Goal: Transaction & Acquisition: Purchase product/service

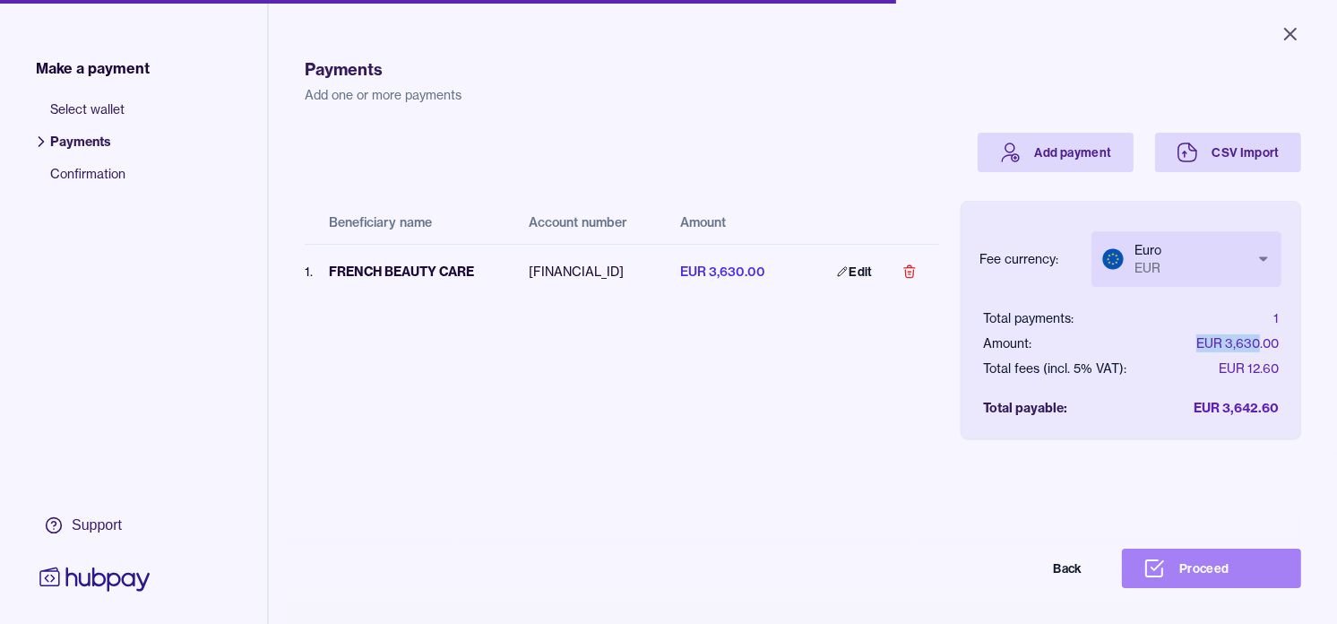
click at [1224, 584] on button "Proceed" at bounding box center [1211, 567] width 179 height 39
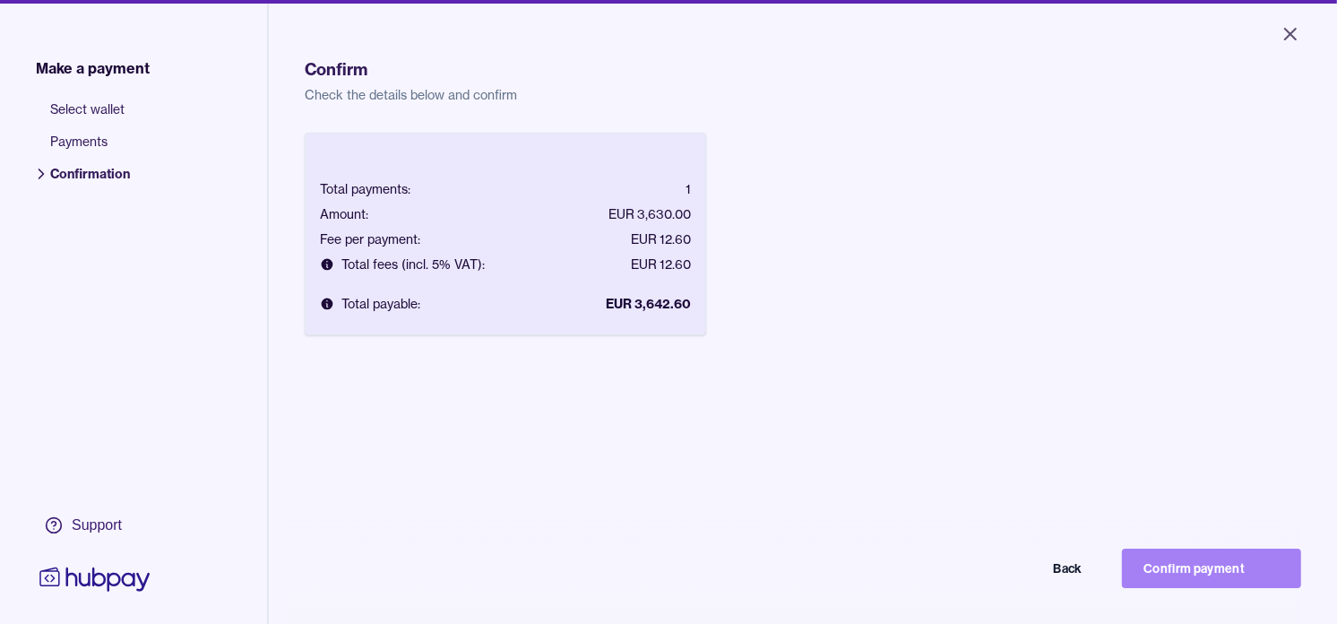
click at [1230, 588] on button "Confirm payment" at bounding box center [1211, 567] width 179 height 39
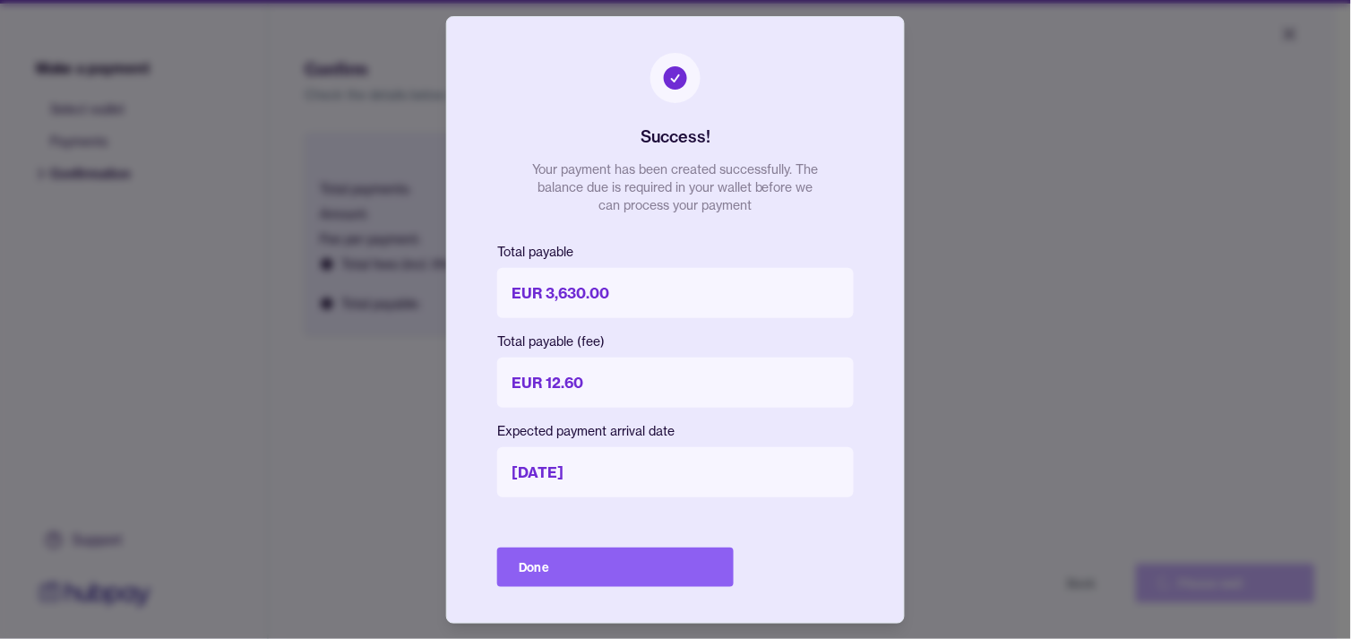
click at [699, 578] on button "Done" at bounding box center [615, 566] width 237 height 39
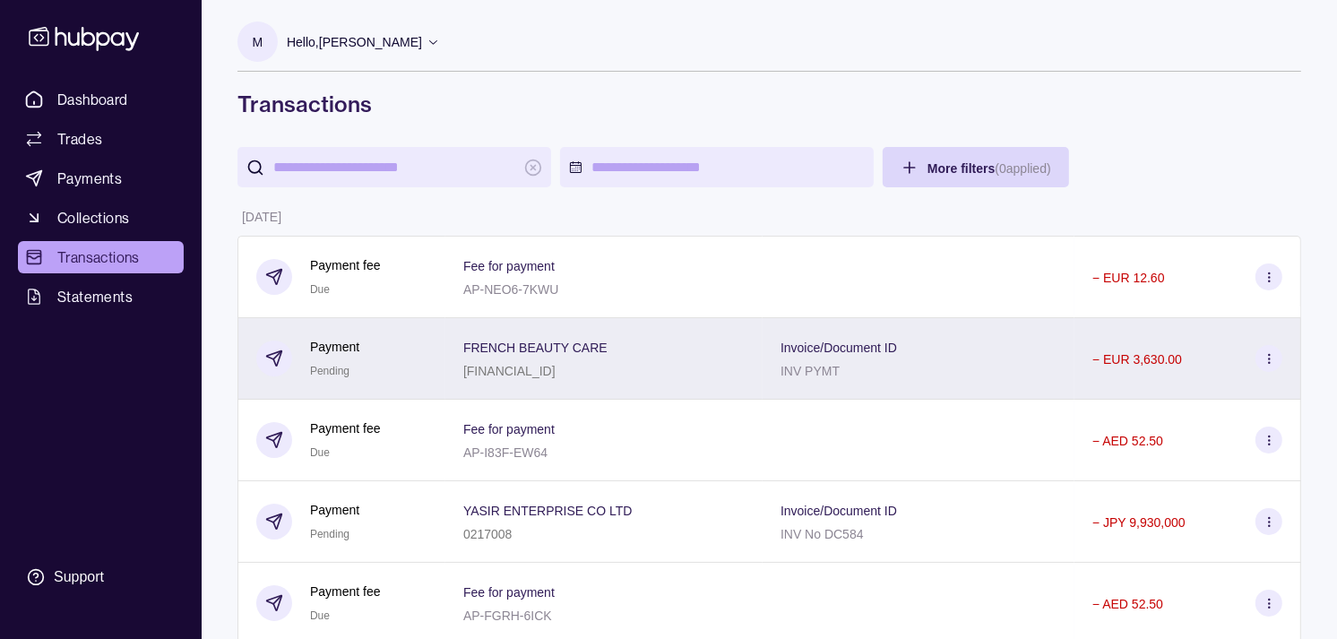
click at [404, 359] on div "Payment Pending" at bounding box center [341, 359] width 171 height 44
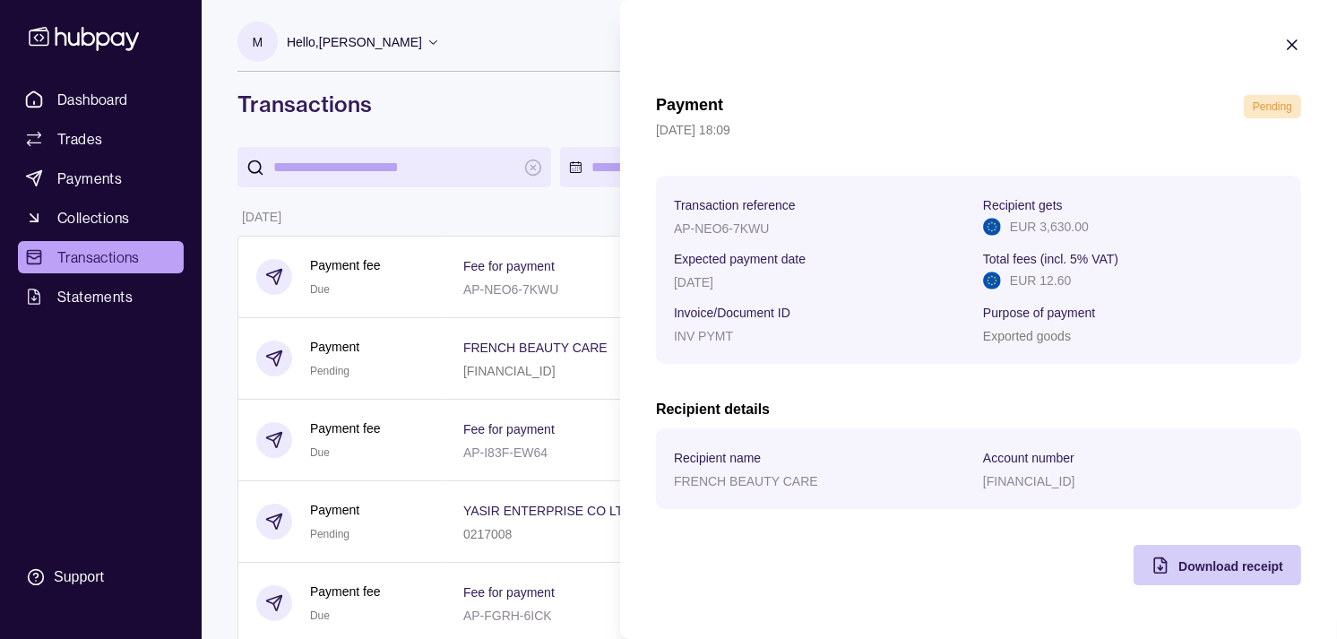
click at [1242, 568] on span "Download receipt" at bounding box center [1230, 566] width 105 height 14
drag, startPoint x: 538, startPoint y: 212, endPoint x: 521, endPoint y: 220, distance: 18.8
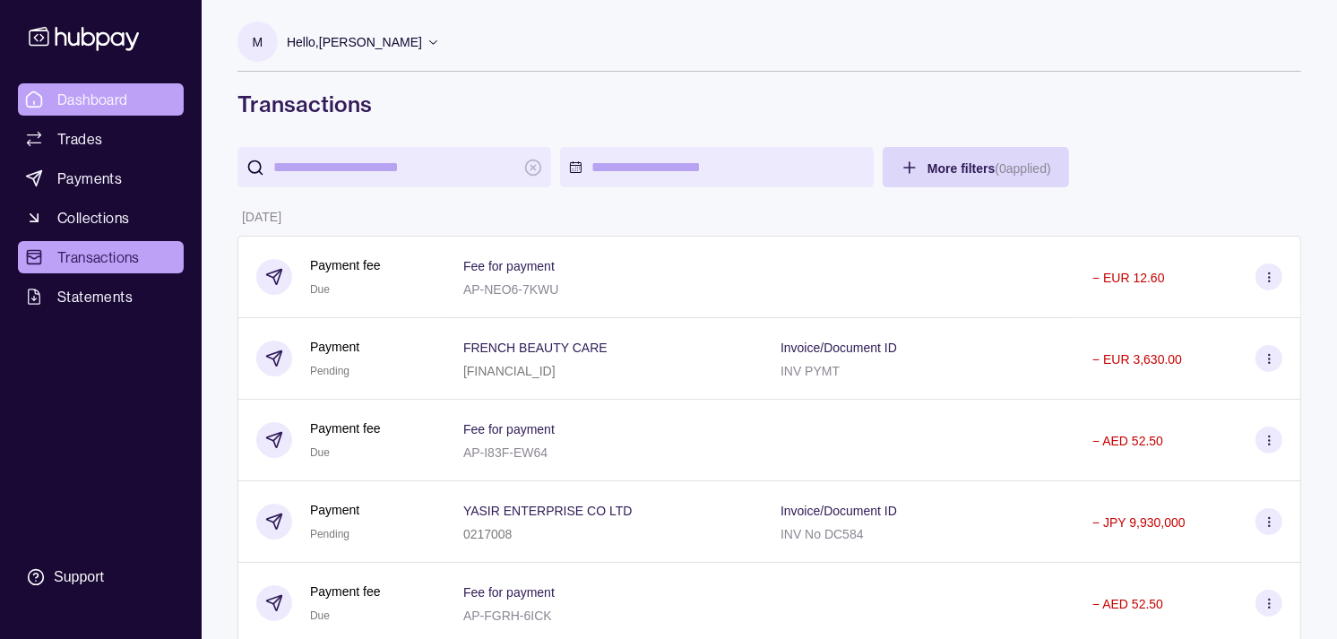
click at [104, 91] on span "Dashboard" at bounding box center [92, 100] width 71 height 22
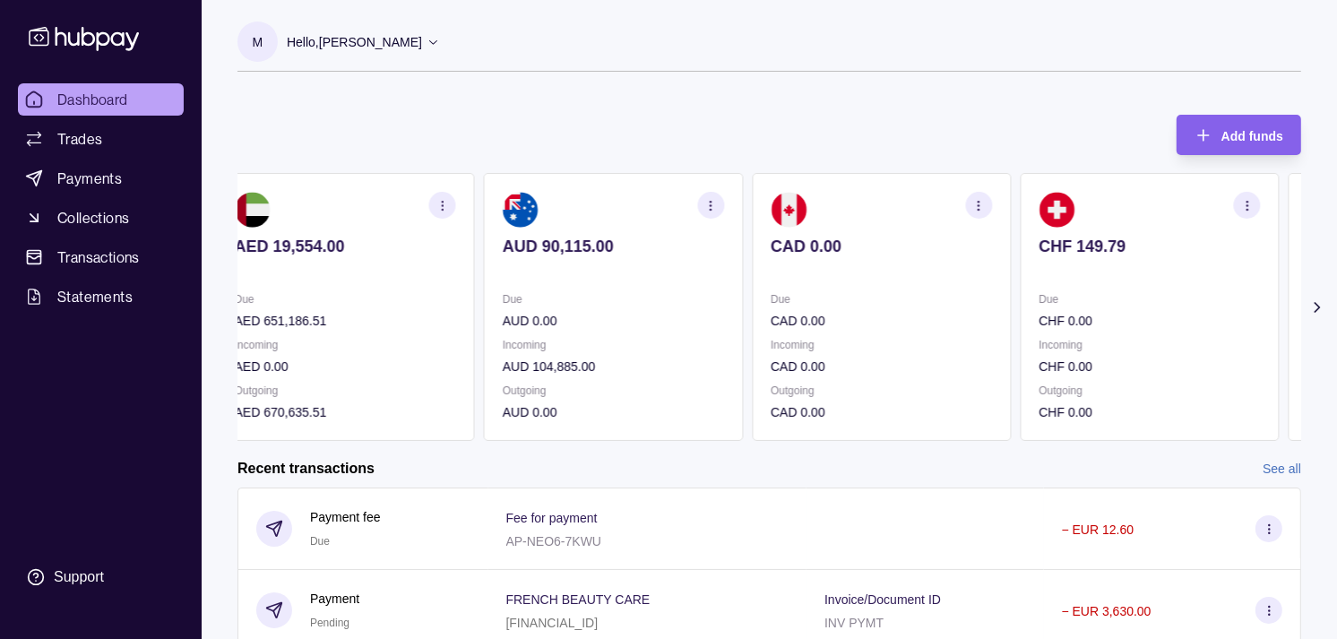
click at [795, 311] on p "CAD 0.00" at bounding box center [880, 321] width 221 height 20
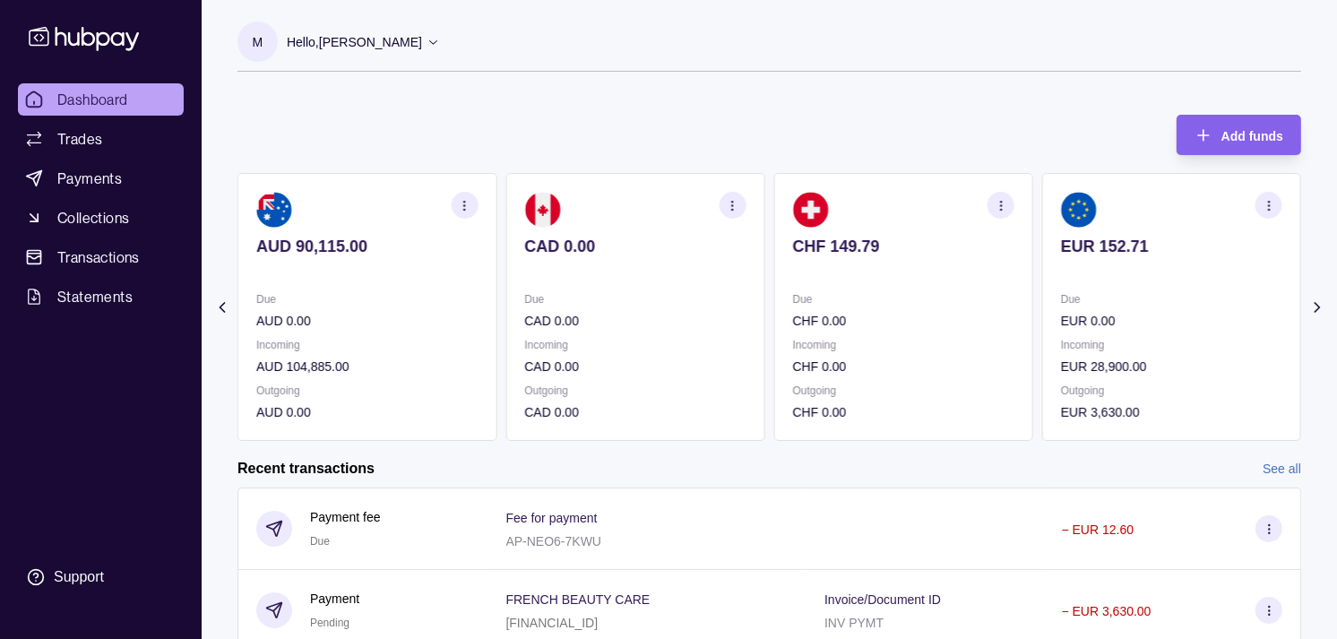
click at [822, 308] on p "Due" at bounding box center [903, 299] width 221 height 20
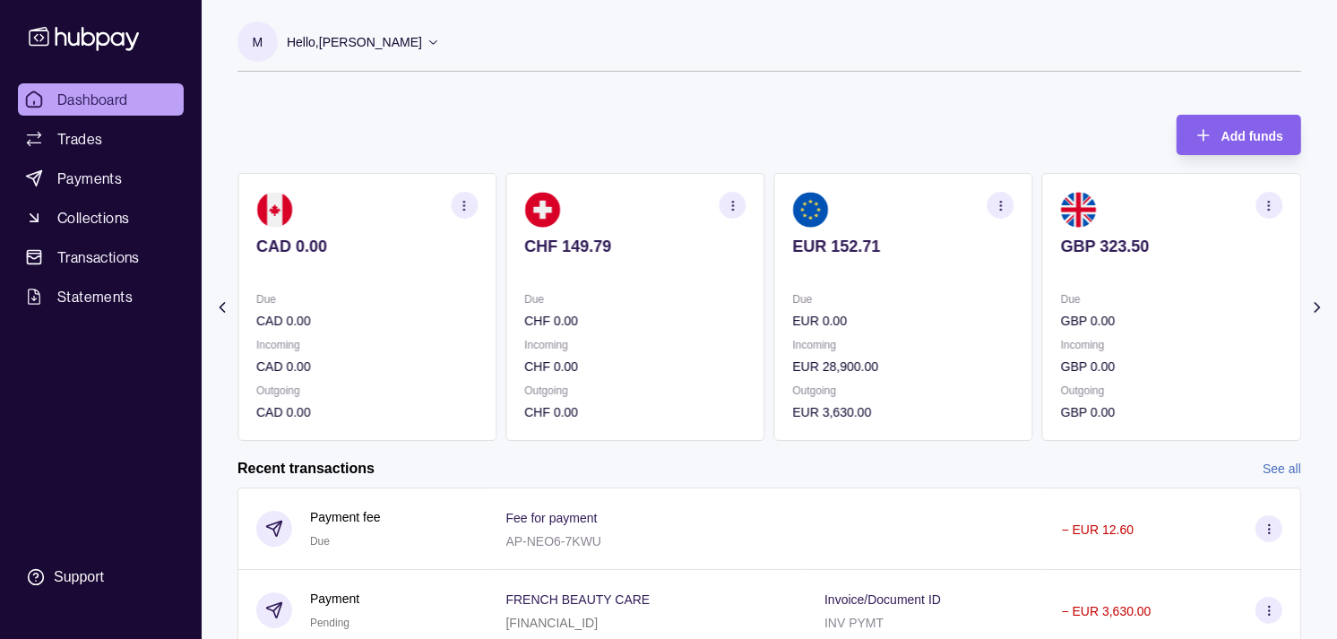
click at [865, 370] on p "EUR 28,900.00" at bounding box center [903, 367] width 221 height 20
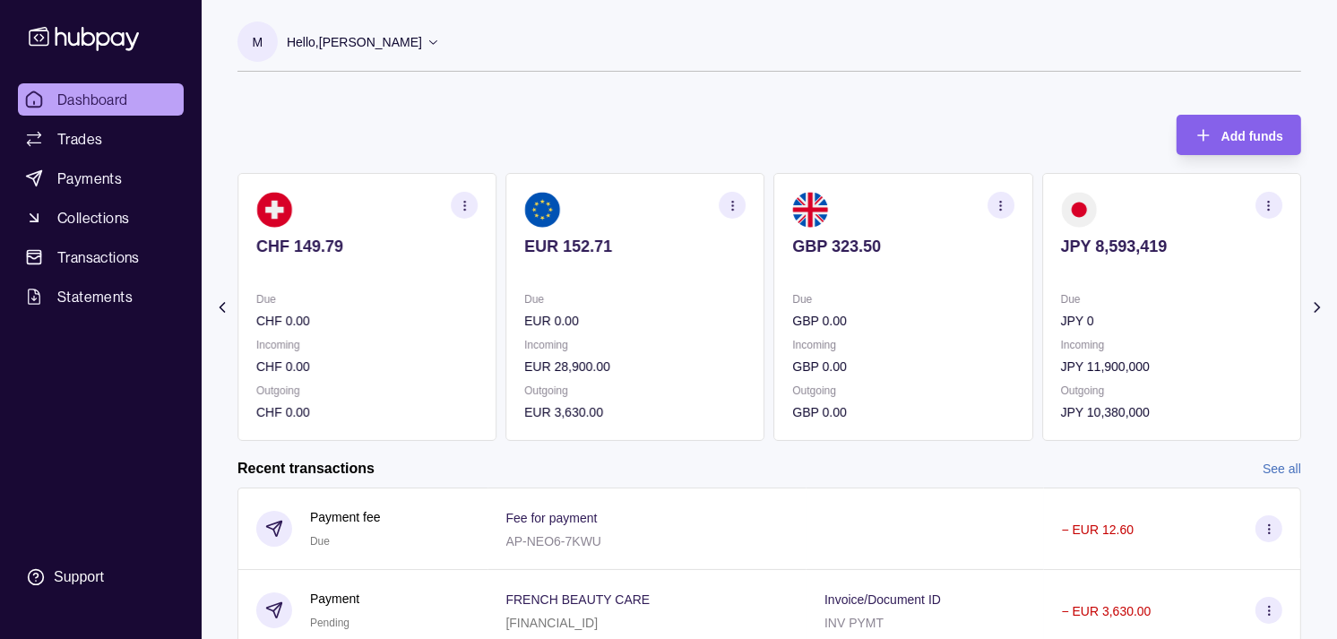
click at [733, 207] on icon "button" at bounding box center [732, 205] width 13 height 13
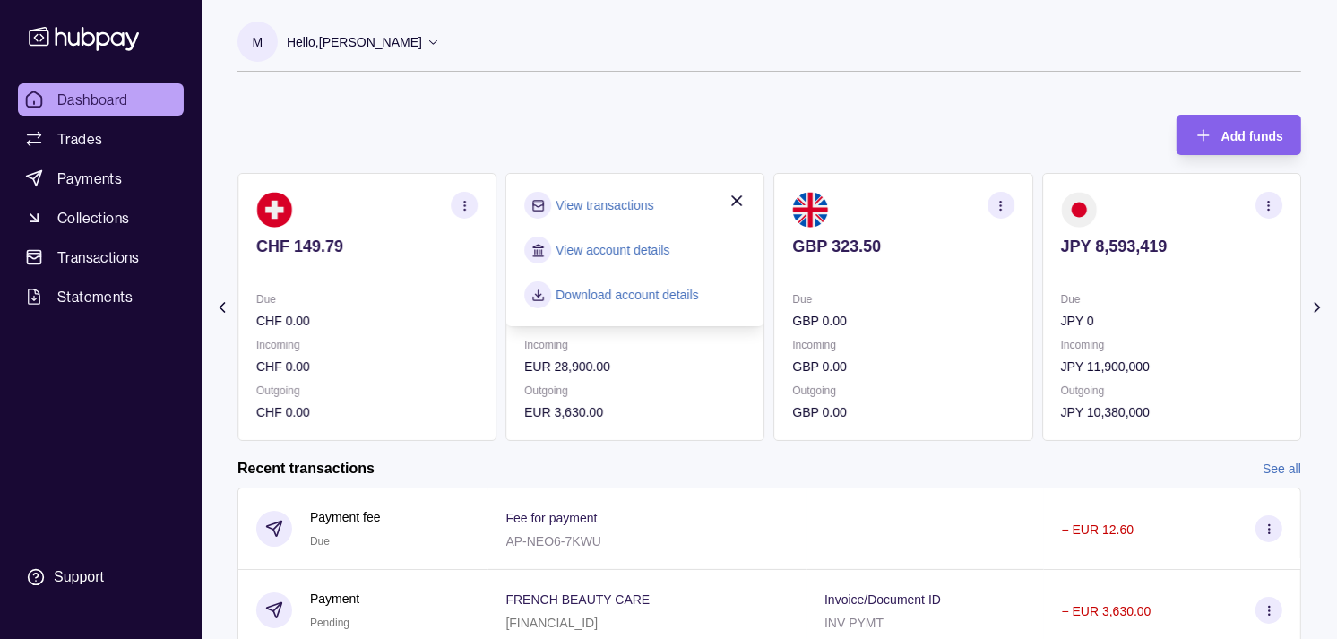
click at [645, 203] on link "View transactions" at bounding box center [604, 205] width 98 height 20
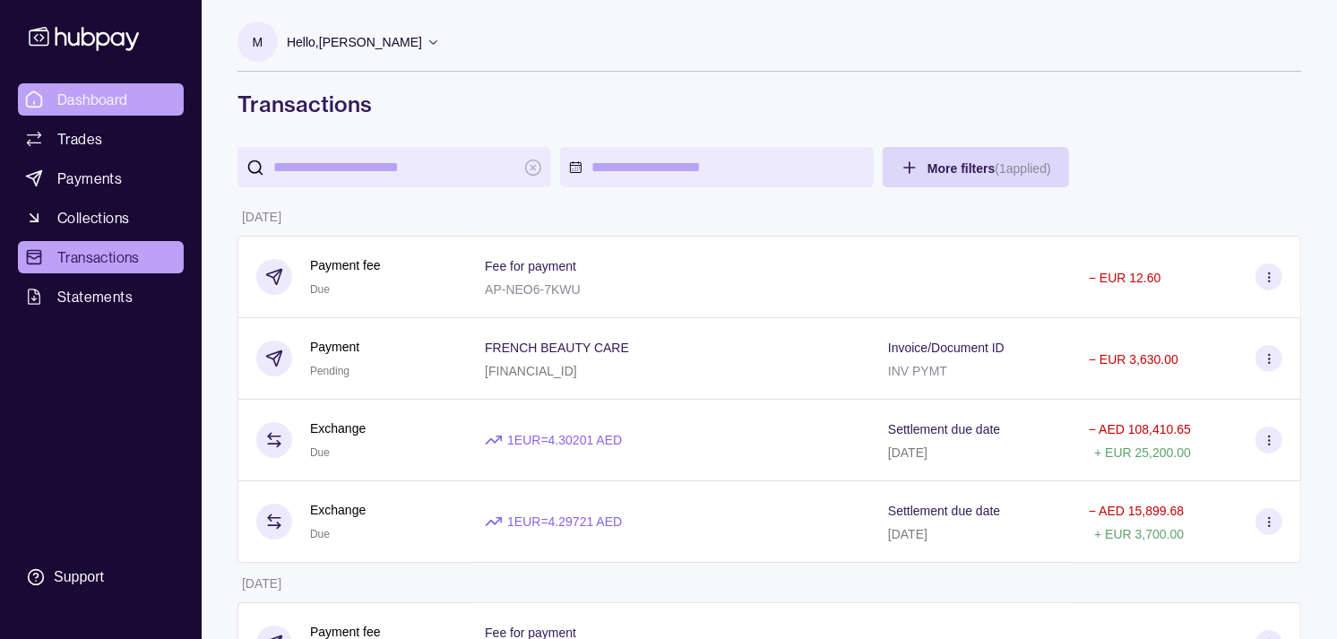
click at [132, 104] on link "Dashboard" at bounding box center [101, 99] width 166 height 32
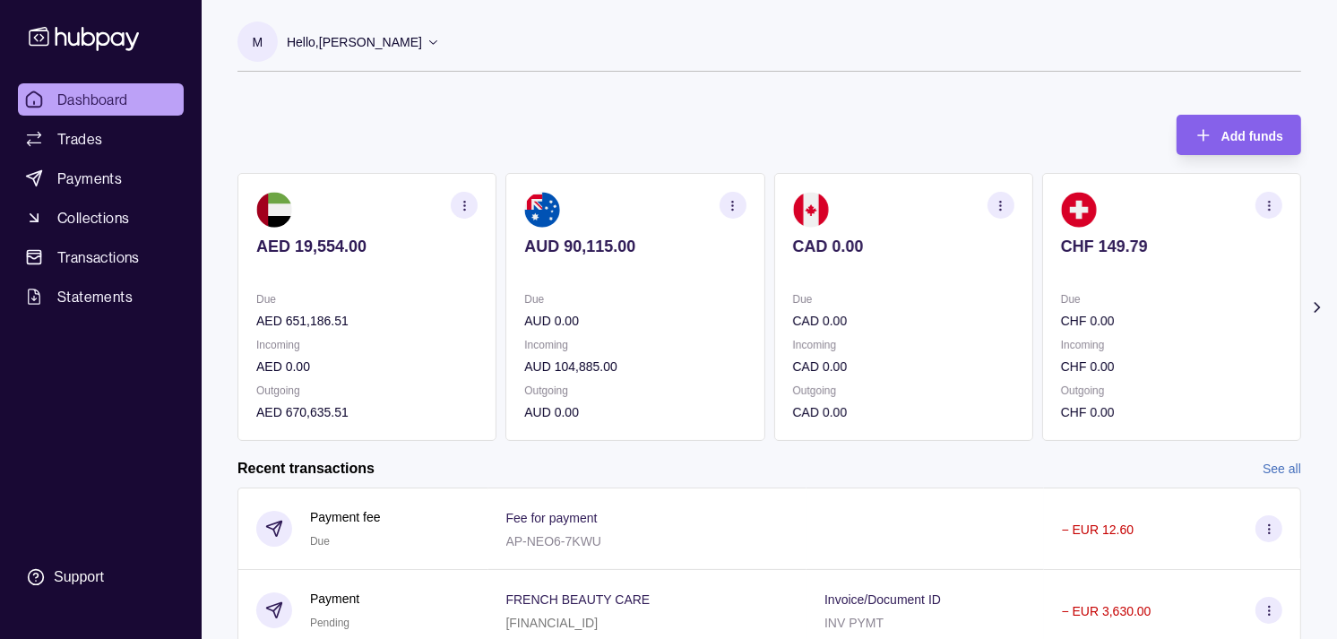
click at [846, 272] on p at bounding box center [903, 271] width 221 height 20
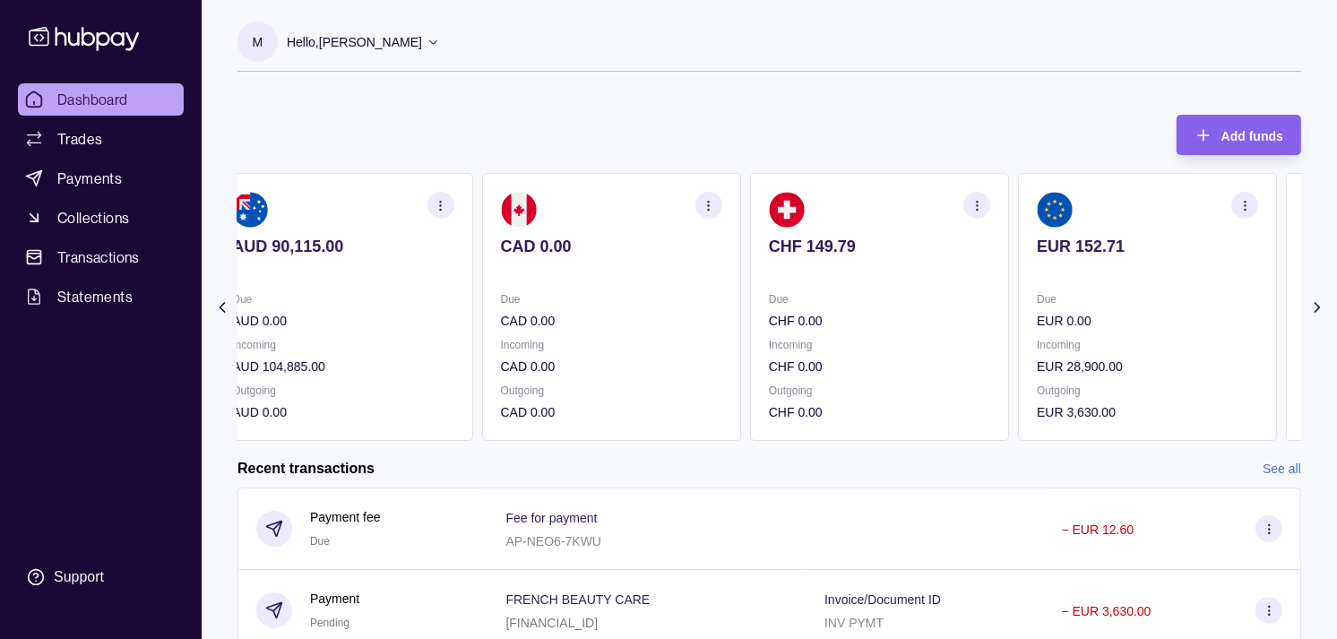
click at [888, 249] on div "CHF 149.79" at bounding box center [879, 259] width 221 height 44
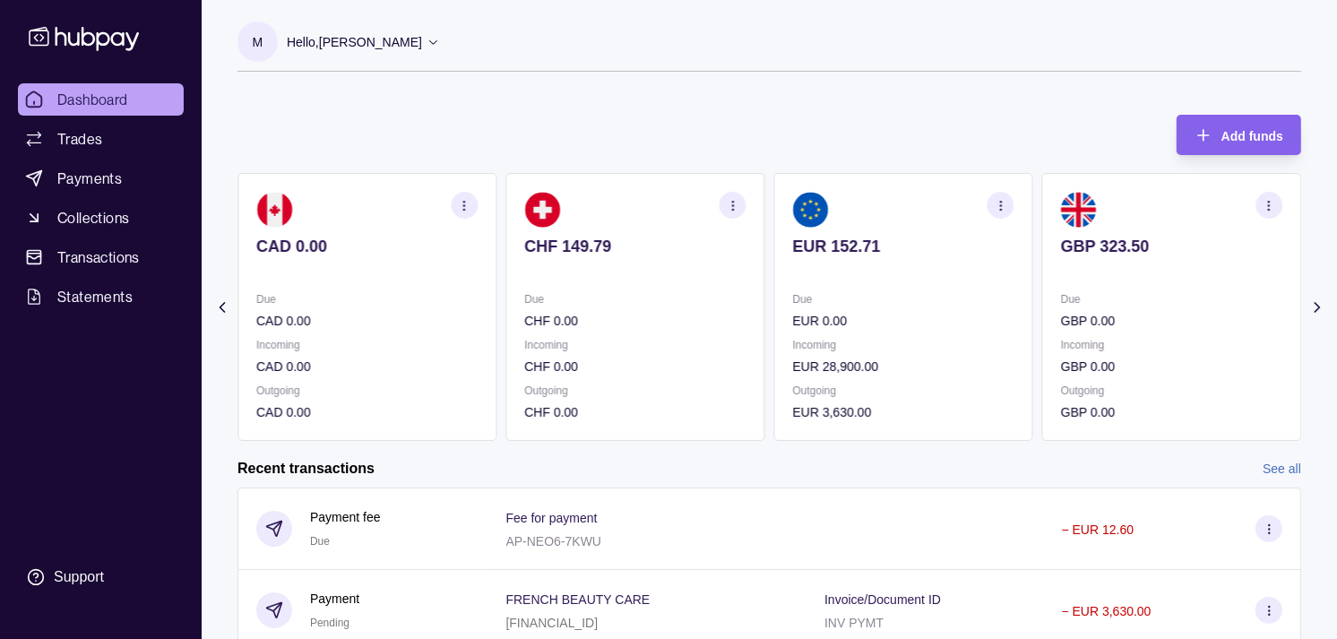
click at [891, 265] on p at bounding box center [903, 271] width 221 height 20
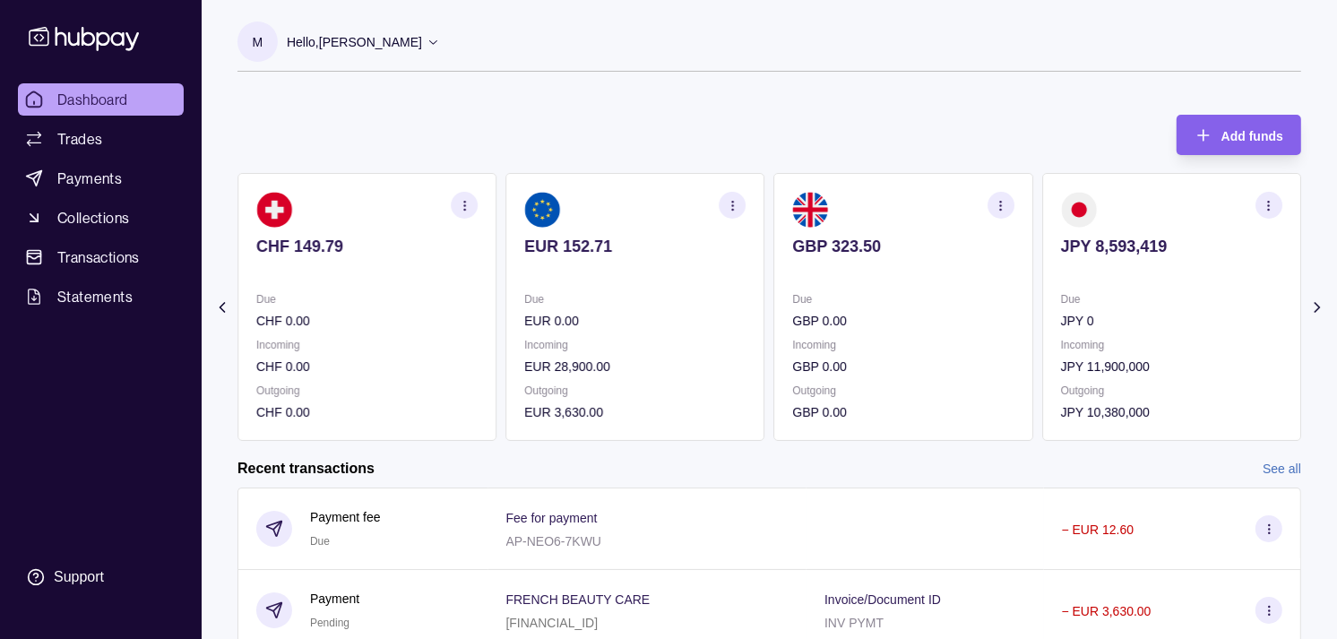
click at [1073, 319] on p "JPY 0" at bounding box center [1171, 321] width 221 height 20
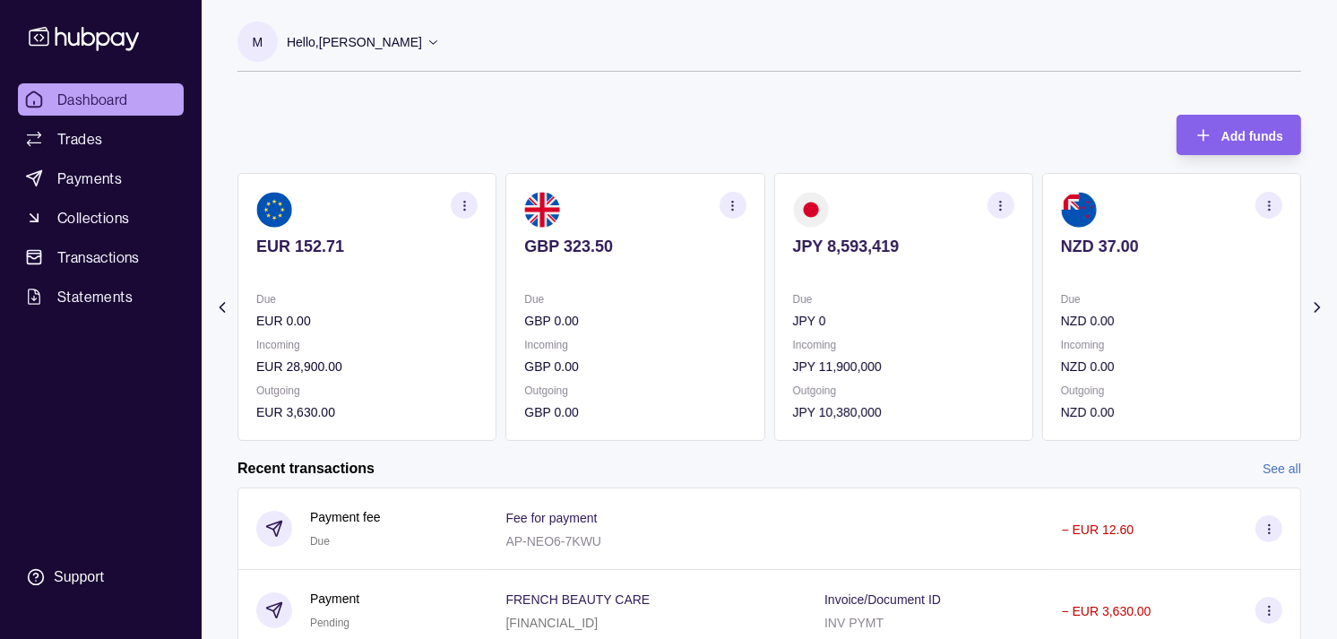
click at [1061, 298] on p "Due" at bounding box center [1171, 299] width 221 height 20
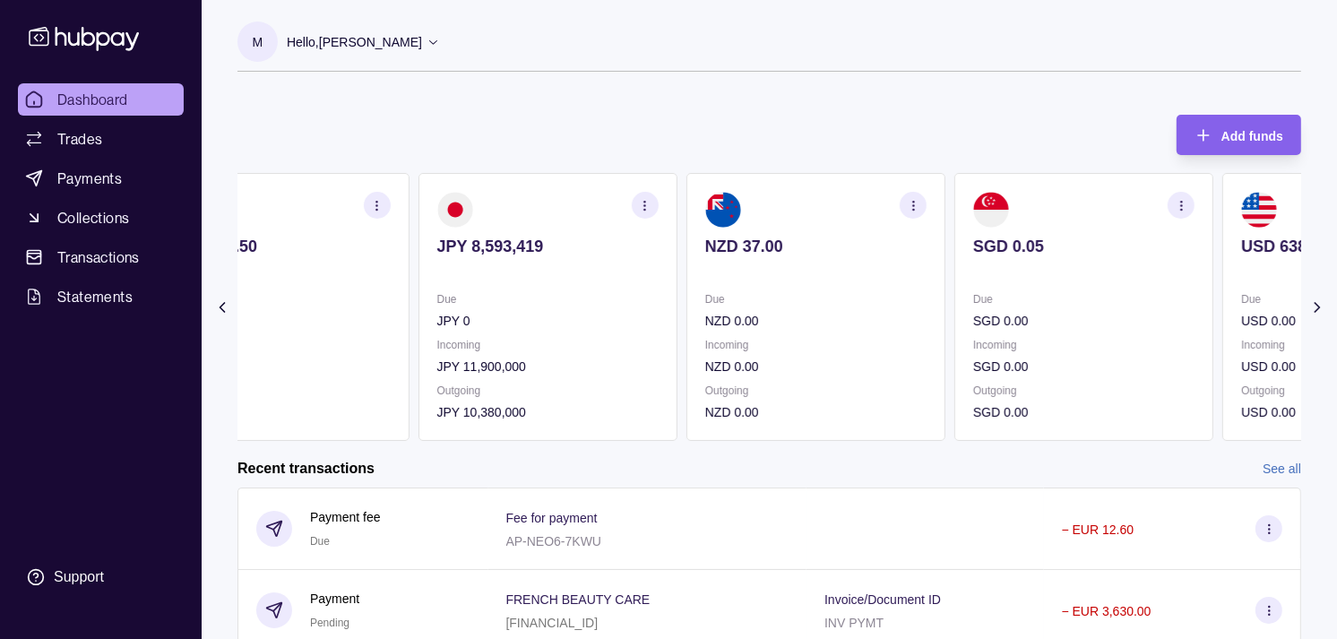
click at [977, 287] on section "SGD 0.05 Due SGD 0.00 Incoming SGD 0.00 Outgoing SGD 0.00" at bounding box center [1083, 307] width 259 height 268
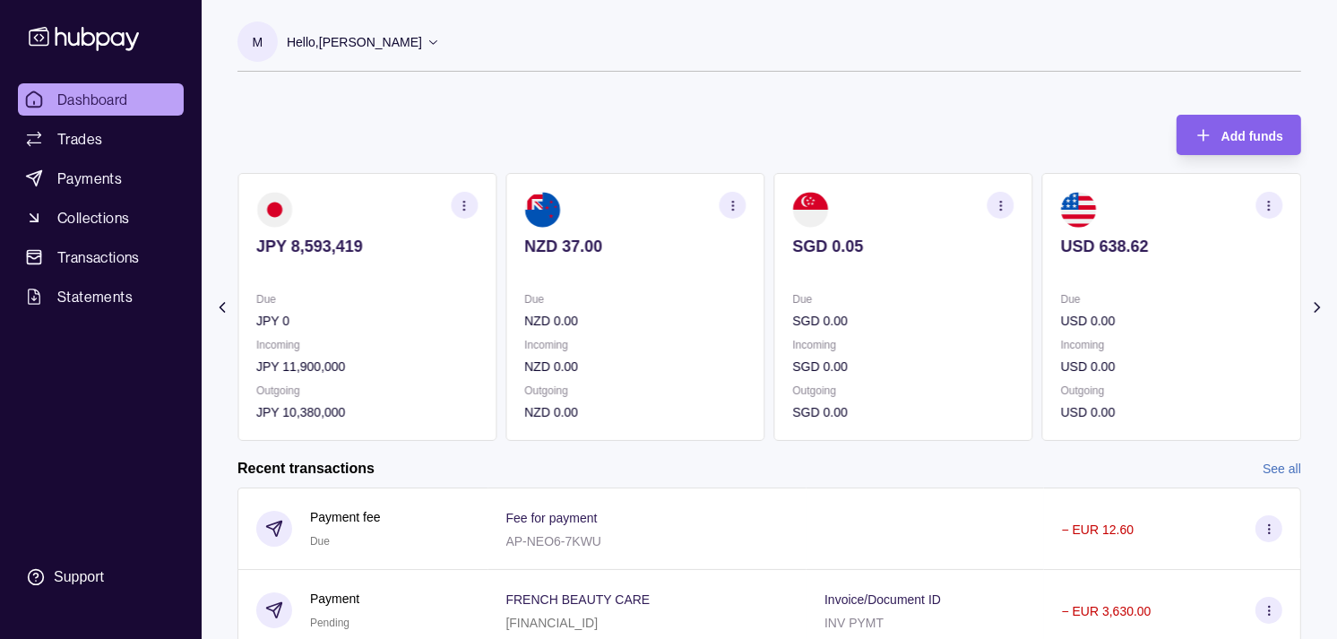
drag, startPoint x: 973, startPoint y: 274, endPoint x: 942, endPoint y: 273, distance: 30.5
click at [943, 273] on div "AED 19,554.00 Due AED 651,186.51 Incoming AED 0.00 Outgoing AED 670,635.51 AUD …" at bounding box center [768, 307] width 1063 height 268
drag, startPoint x: 942, startPoint y: 273, endPoint x: 769, endPoint y: 134, distance: 222.5
click at [769, 134] on div "Add funds AED 19,554.00 Due AED 651,186.51 Incoming AED 0.00 Outgoing AED 670,6…" at bounding box center [768, 269] width 1063 height 344
click at [985, 368] on p "SGD 0.00" at bounding box center [903, 367] width 221 height 20
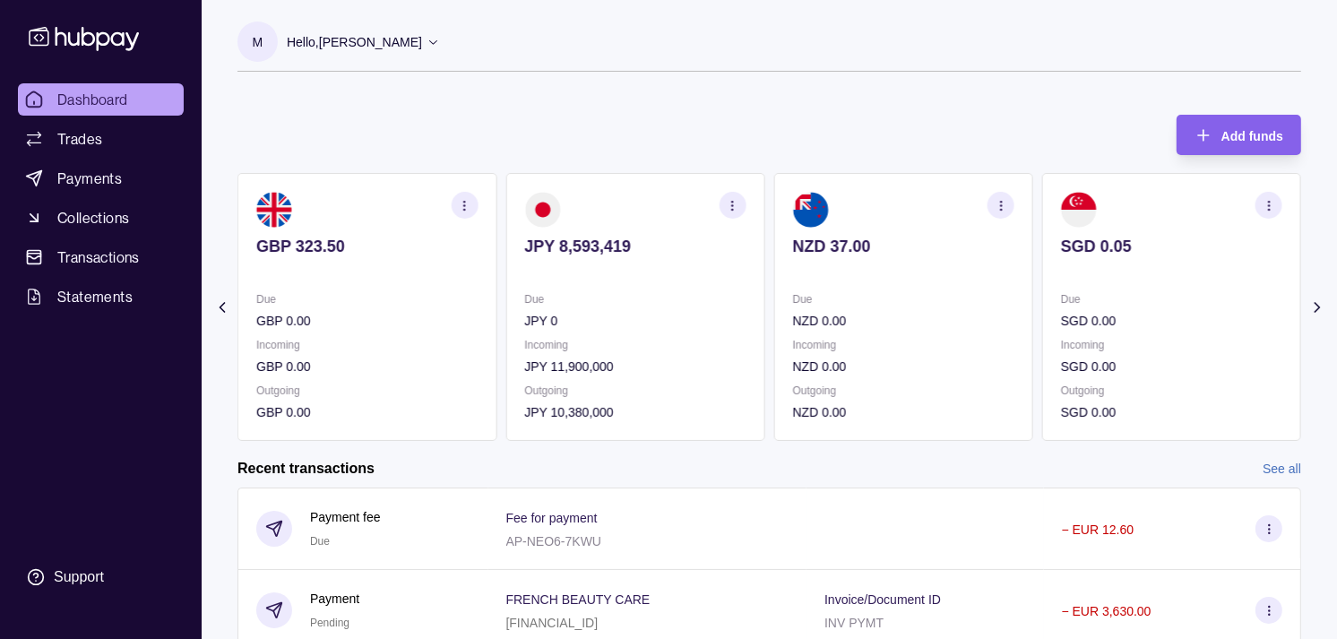
click at [948, 365] on p "NZD 0.00" at bounding box center [903, 367] width 221 height 20
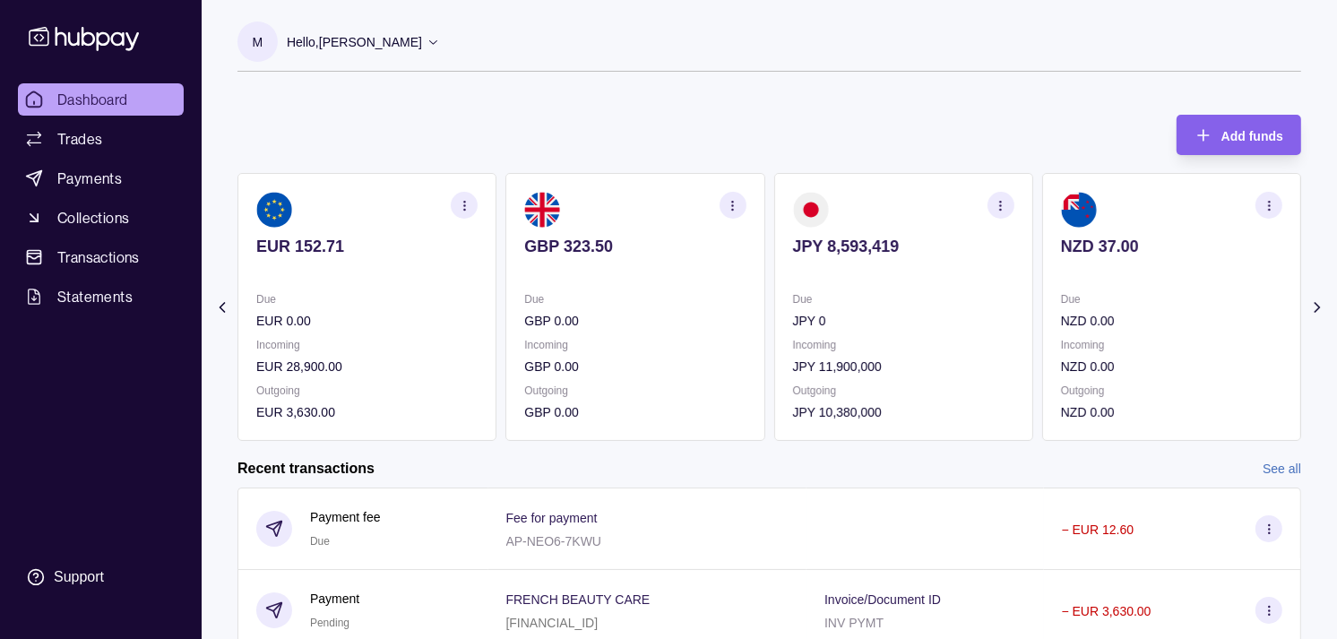
click at [917, 362] on p "JPY 11,900,000" at bounding box center [903, 367] width 221 height 20
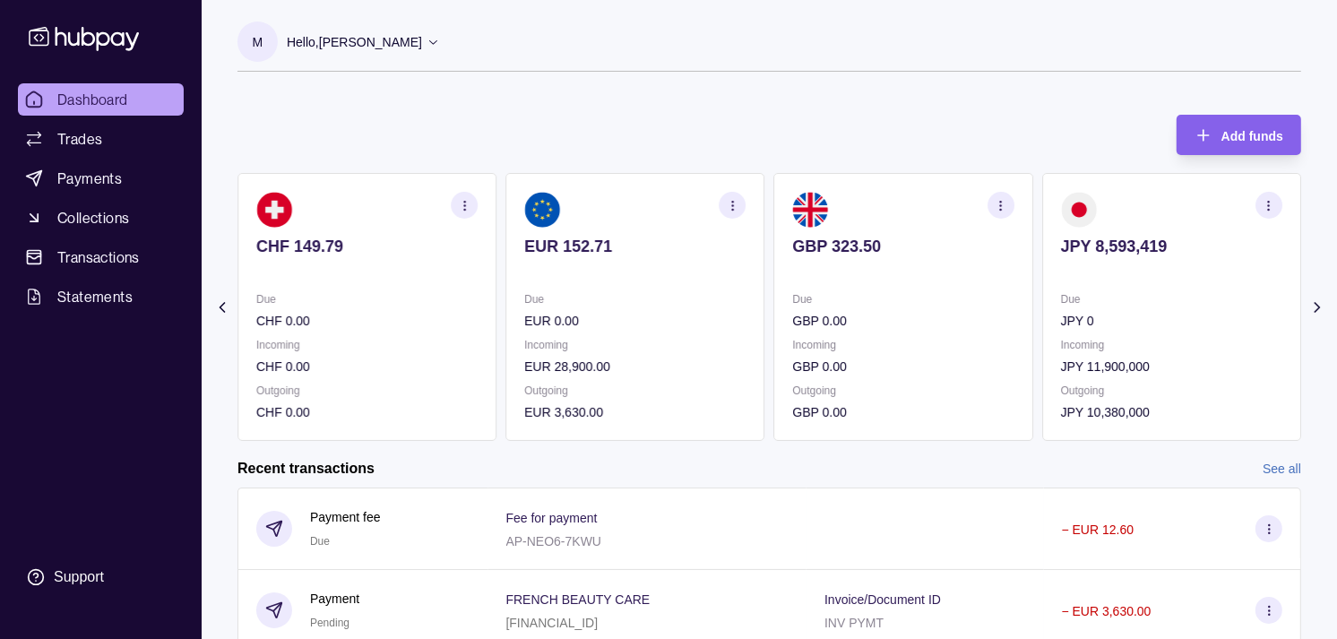
click at [889, 364] on p "GBP 0.00" at bounding box center [903, 367] width 221 height 20
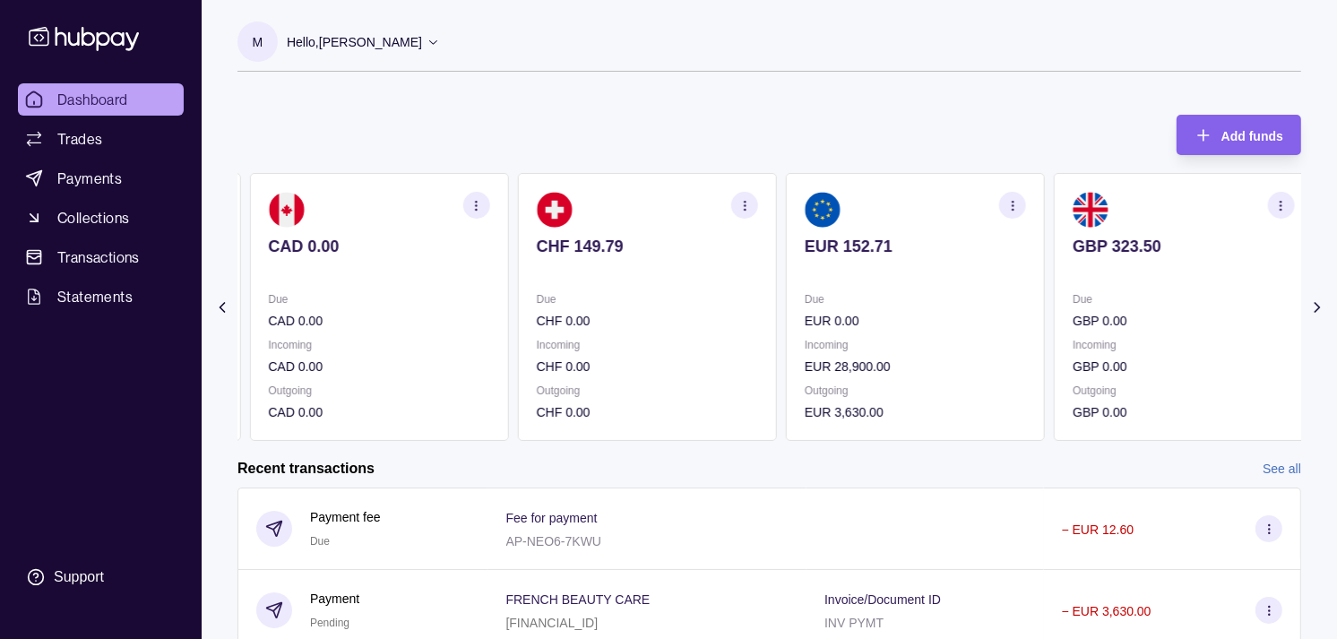
click at [896, 371] on p "EUR 28,900.00" at bounding box center [915, 367] width 221 height 20
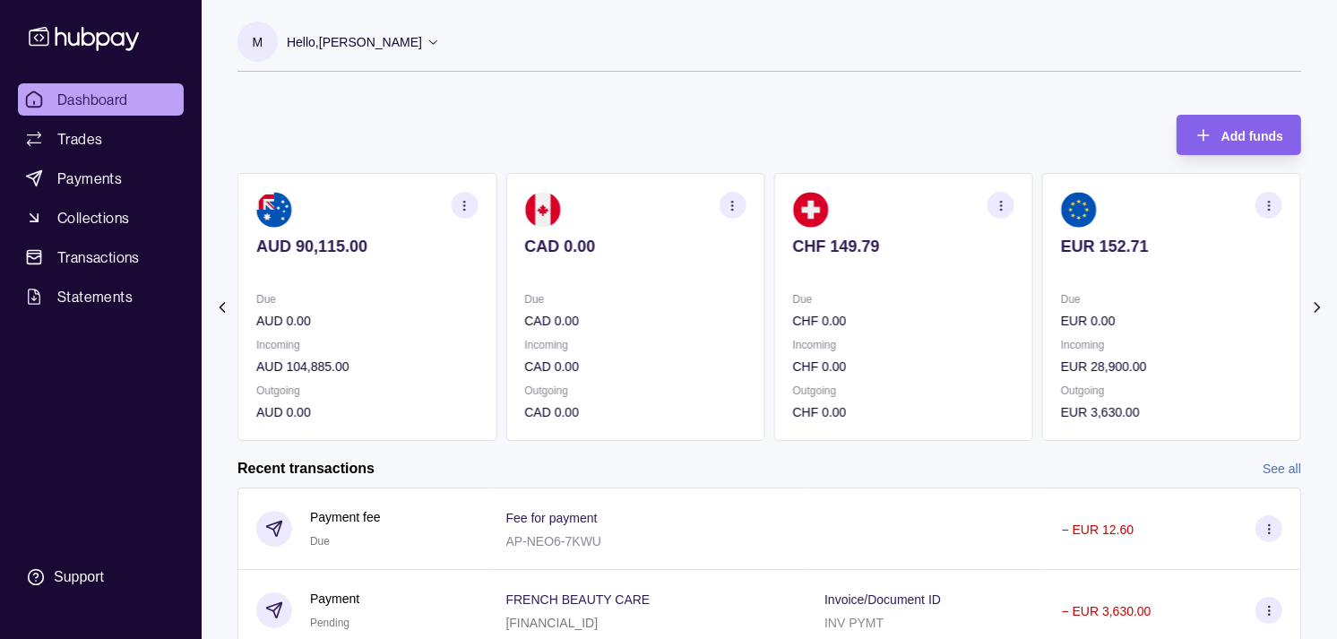
click at [902, 363] on p "CHF 0.00" at bounding box center [903, 367] width 221 height 20
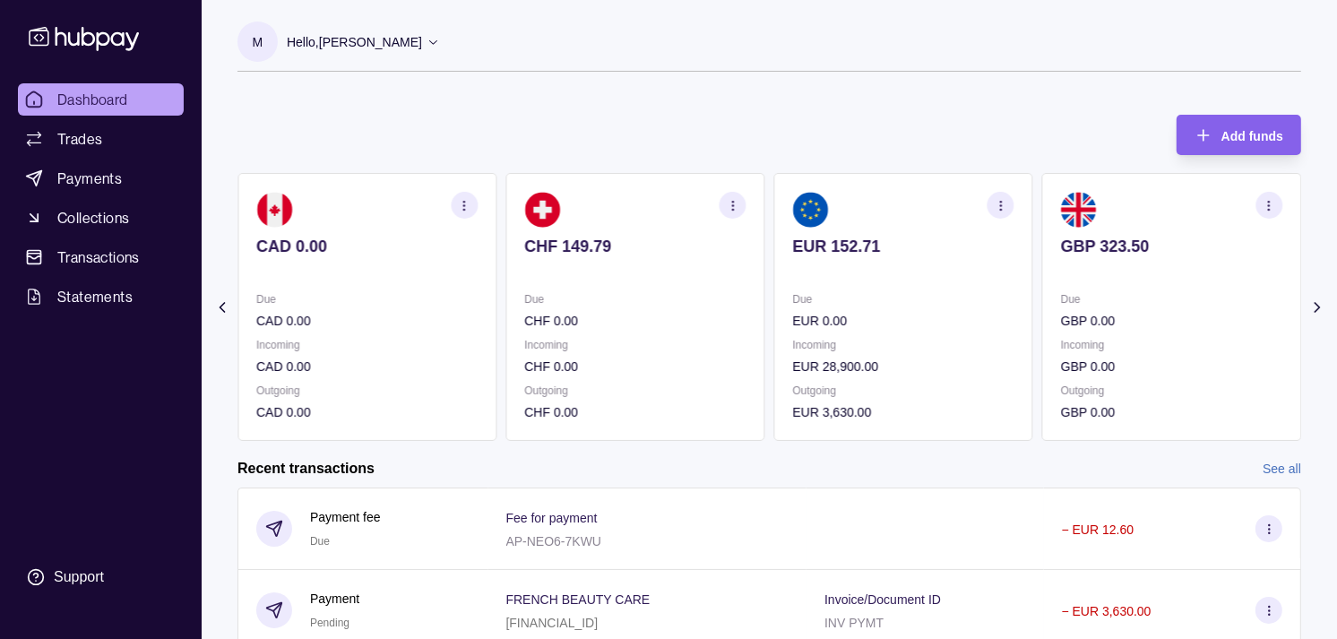
click at [758, 378] on section "CHF 149.79 Due CHF 0.00 Incoming CHF 0.00 Outgoing CHF 0.00" at bounding box center [634, 307] width 259 height 268
click at [764, 392] on section "CHF 149.79 Due CHF 0.00 Incoming CHF 0.00 Outgoing CHF 0.00" at bounding box center [634, 307] width 259 height 268
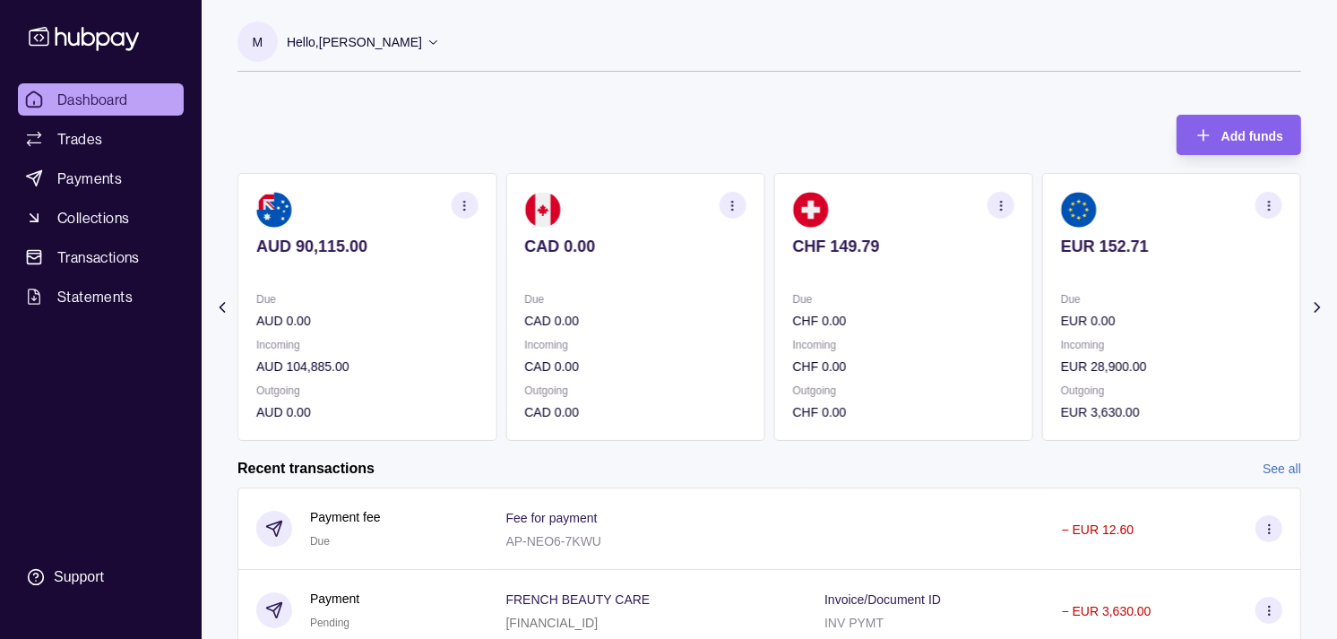
click at [503, 366] on div "AED 19,554.00 Due AED 651,186.51 Incoming AED 0.00 Outgoing AED 670,635.51 AUD …" at bounding box center [501, 307] width 1063 height 268
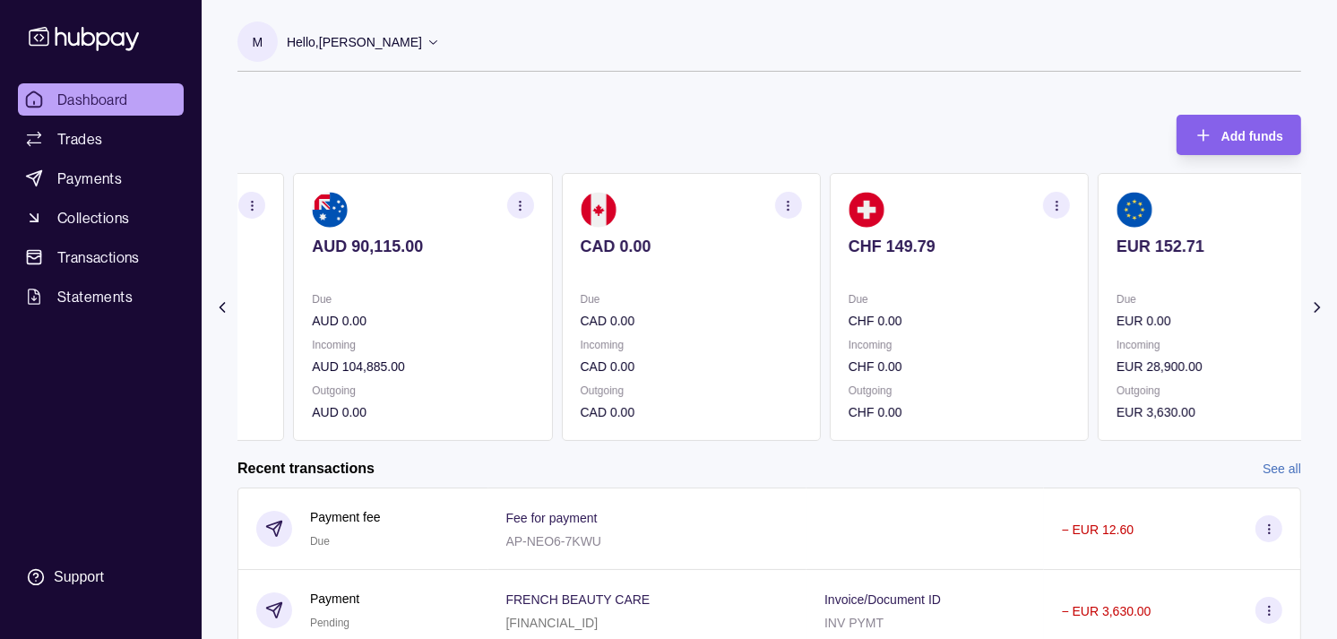
click at [688, 350] on p "Incoming" at bounding box center [690, 345] width 221 height 20
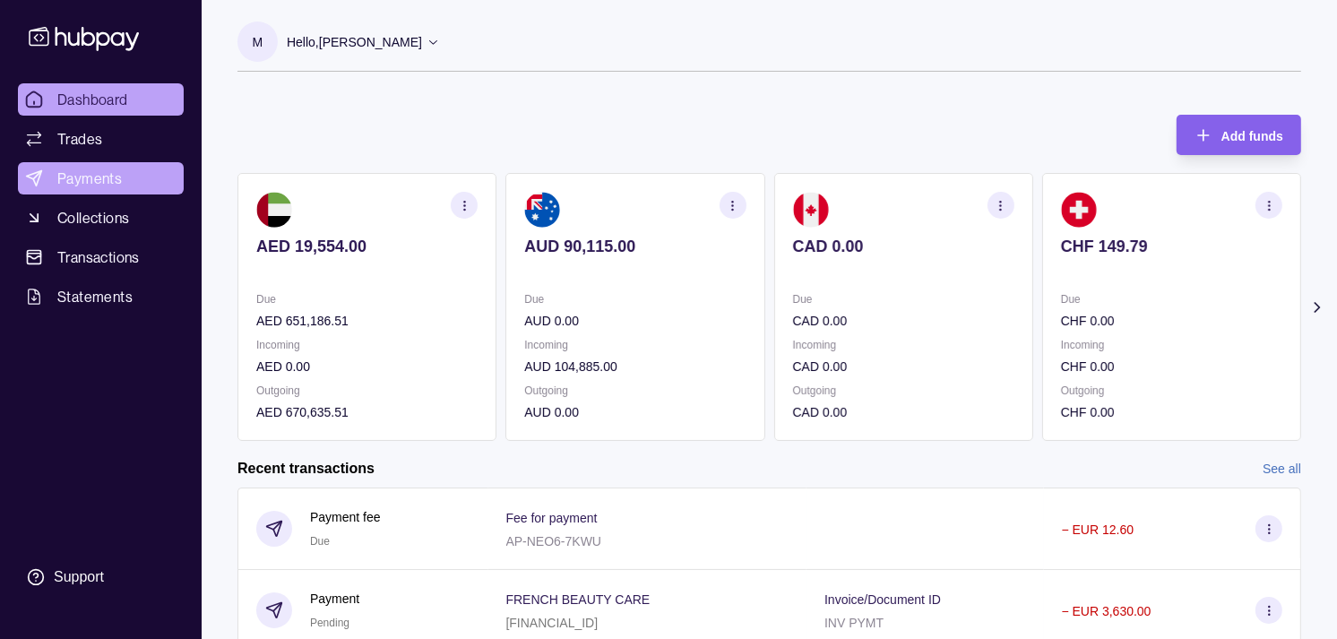
click at [78, 168] on span "Payments" at bounding box center [89, 179] width 65 height 22
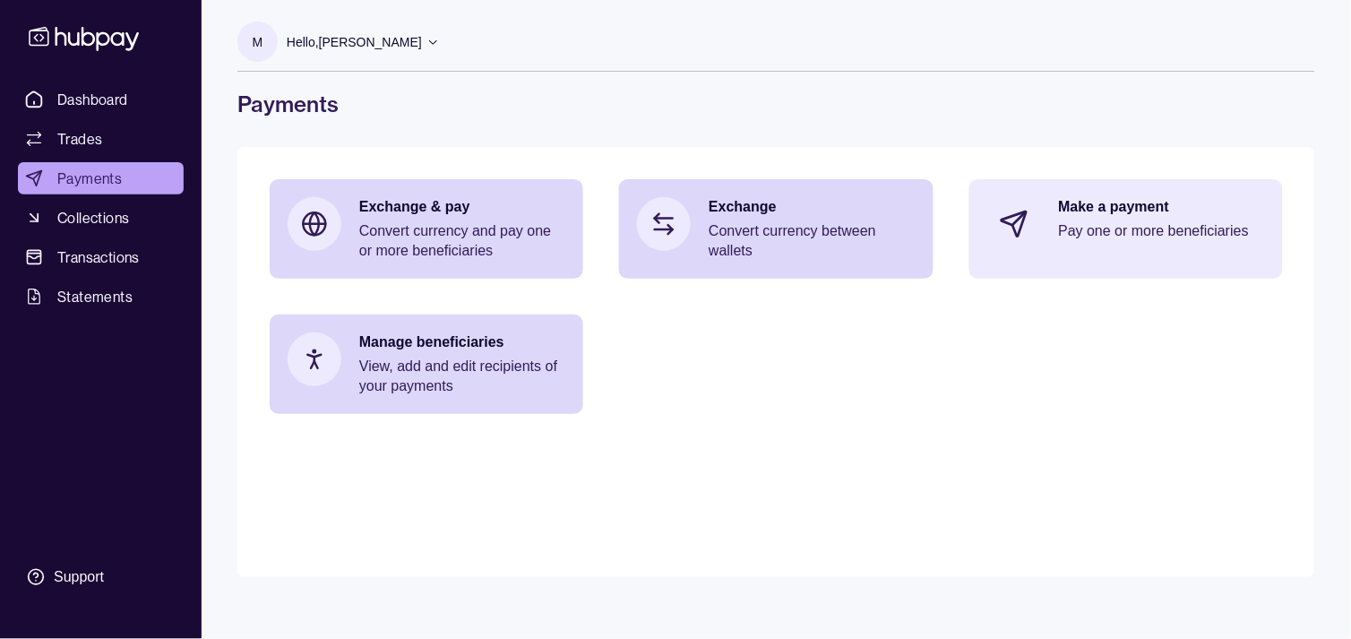
click at [1163, 238] on p "Pay one or more beneficiaries" at bounding box center [1162, 231] width 206 height 20
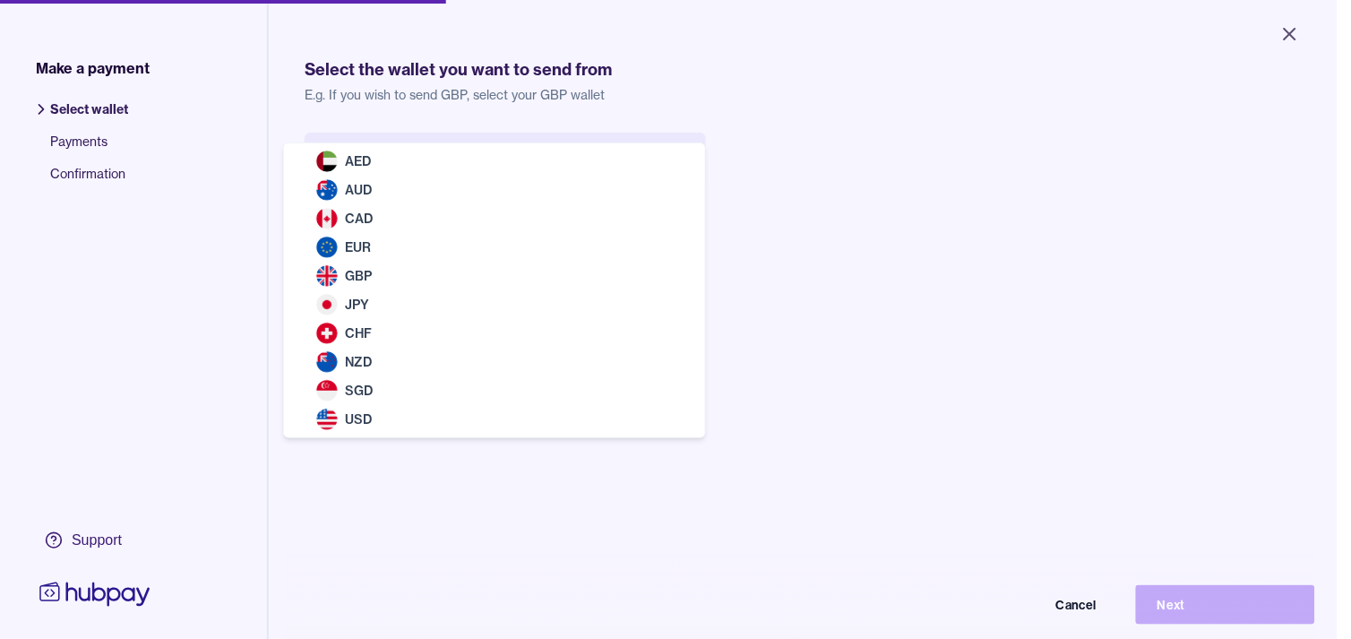
click at [561, 158] on body "Close Make a payment Select wallet Payments Confirmation Support Select the wal…" at bounding box center [668, 319] width 1337 height 639
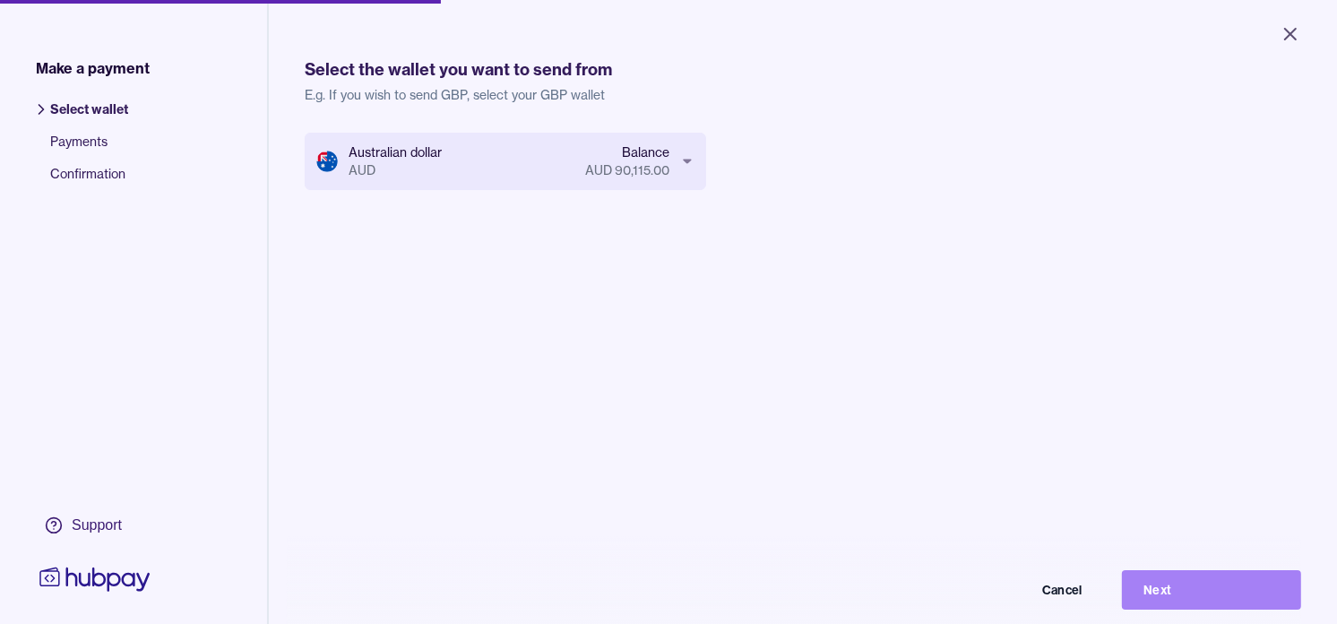
click at [1217, 598] on button "Next" at bounding box center [1211, 589] width 179 height 39
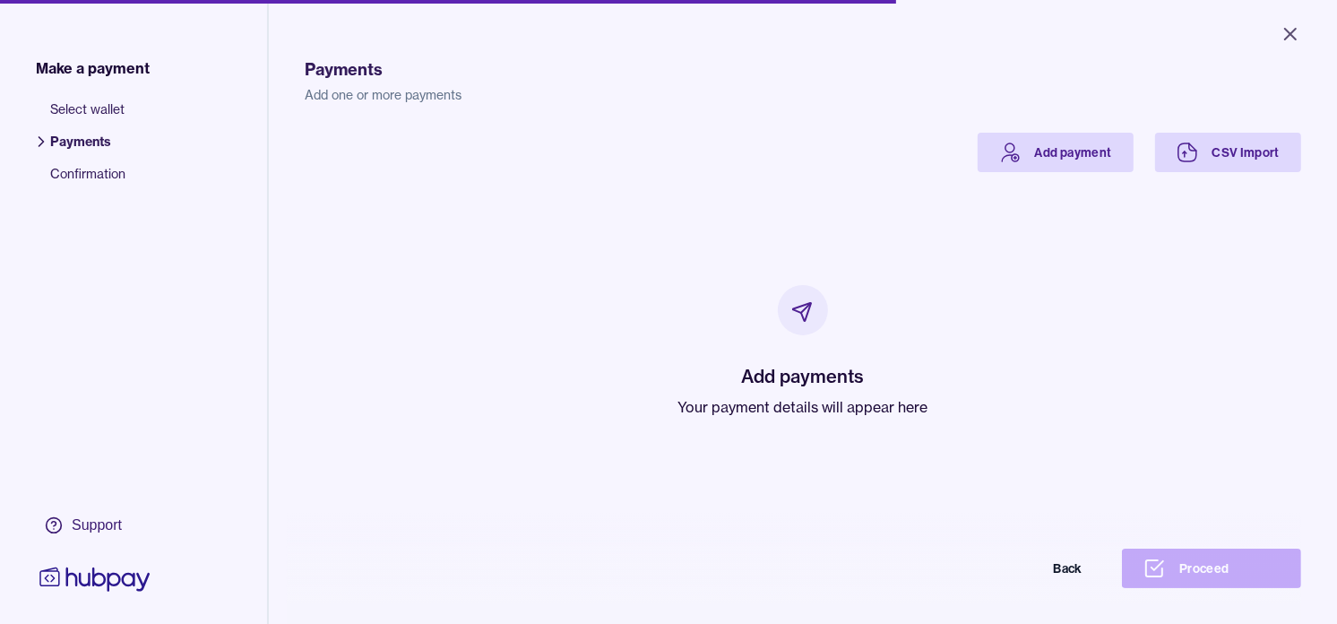
click at [720, 397] on p "Your payment details will appear here" at bounding box center [803, 407] width 250 height 22
drag, startPoint x: 720, startPoint y: 397, endPoint x: 656, endPoint y: 264, distance: 147.5
click at [656, 264] on div "Add payments Your payment details will appear here" at bounding box center [802, 351] width 953 height 358
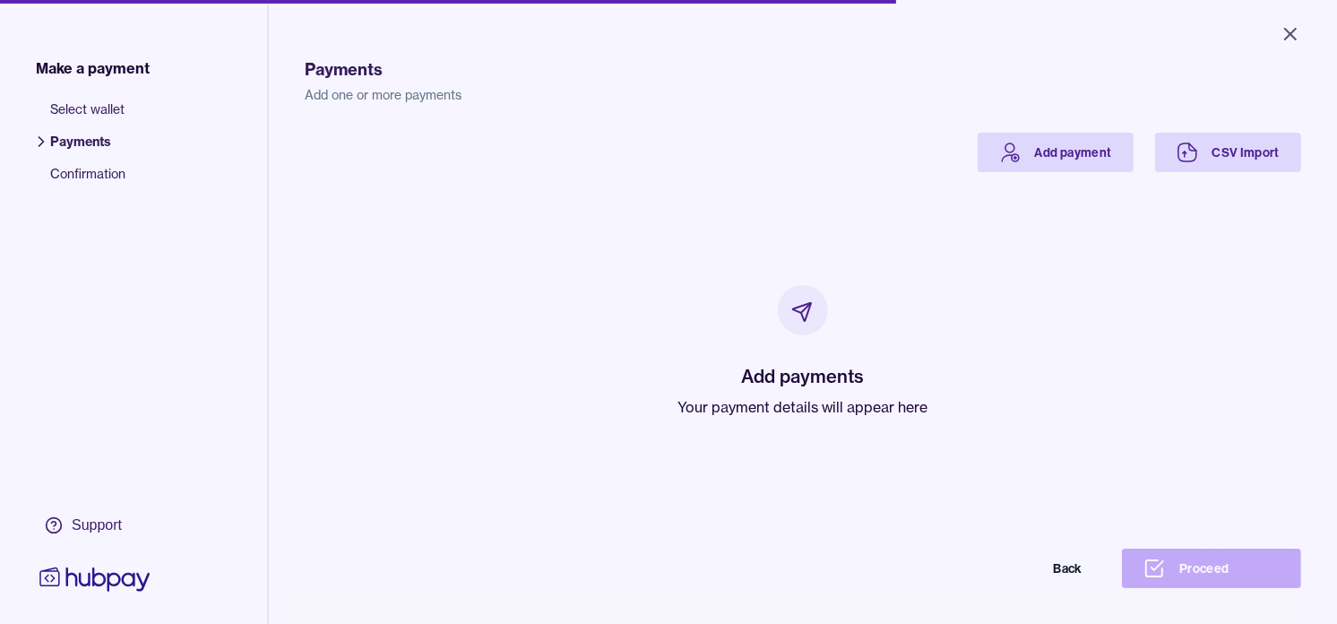
click at [1078, 129] on div "Payments Add one or more payments Add payment CSV Import Add payments Your paym…" at bounding box center [803, 344] width 996 height 624
click at [999, 146] on icon at bounding box center [1010, 153] width 22 height 22
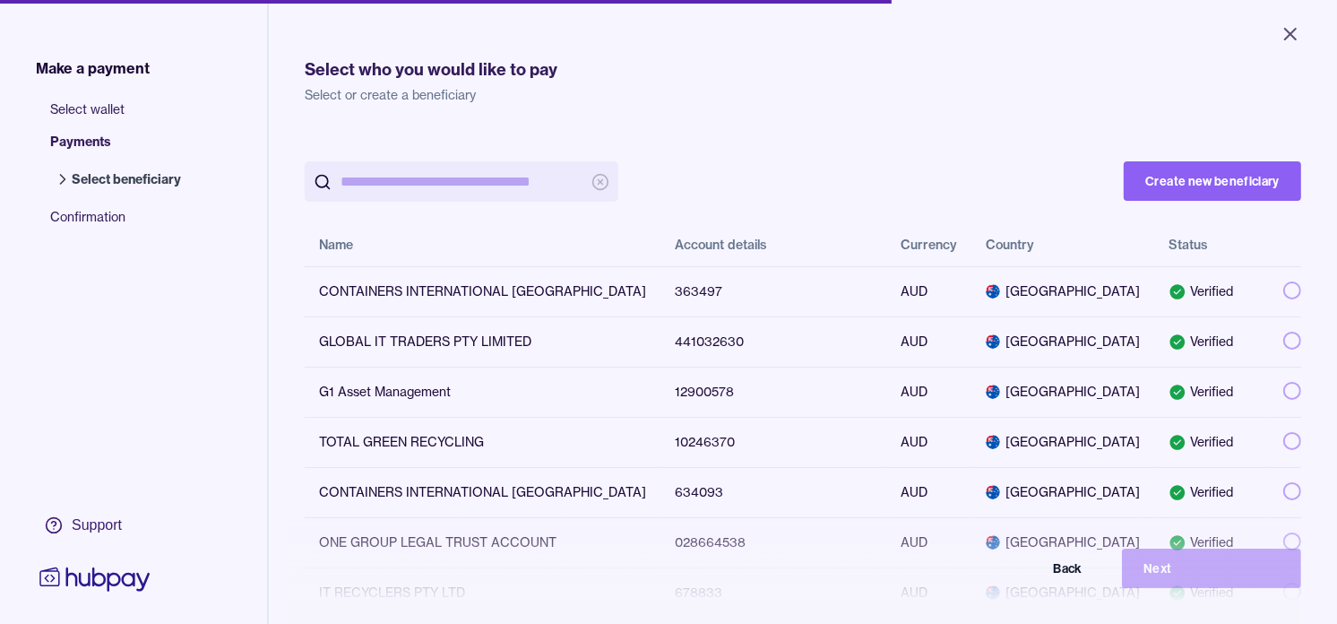
click at [444, 185] on input "search" at bounding box center [461, 181] width 242 height 40
paste input "*********"
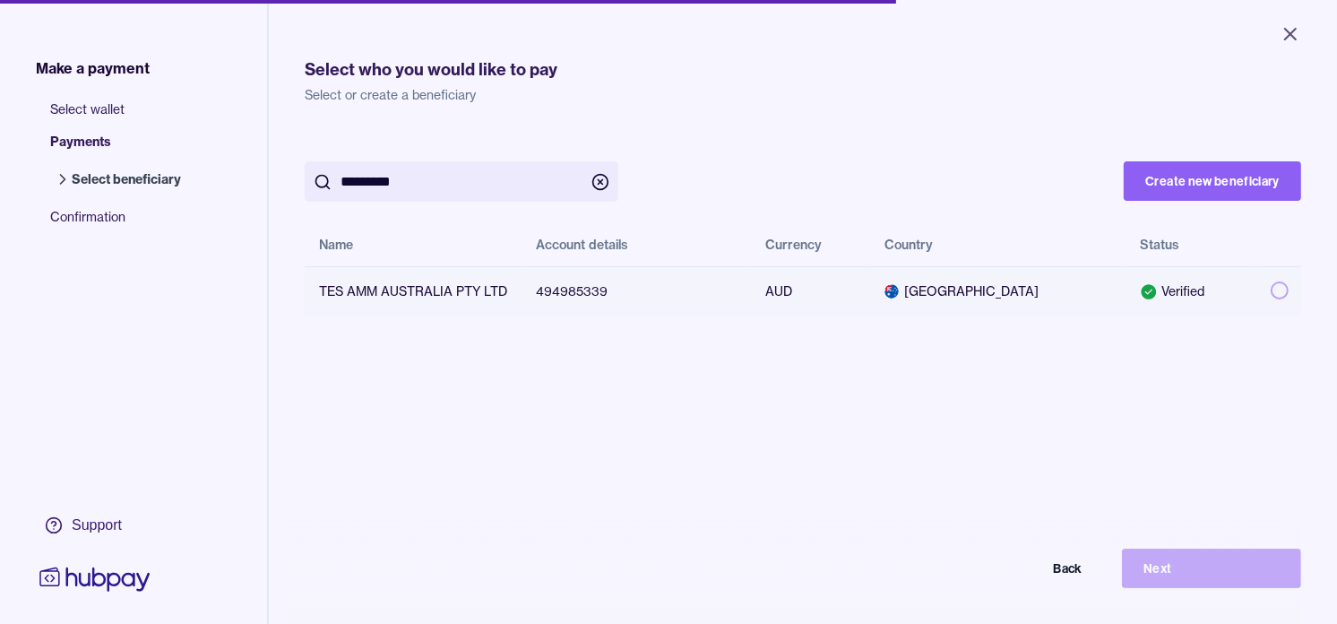
type input "*********"
click at [1270, 285] on button "button" at bounding box center [1279, 290] width 18 height 18
click at [1261, 571] on button "Next" at bounding box center [1211, 567] width 179 height 39
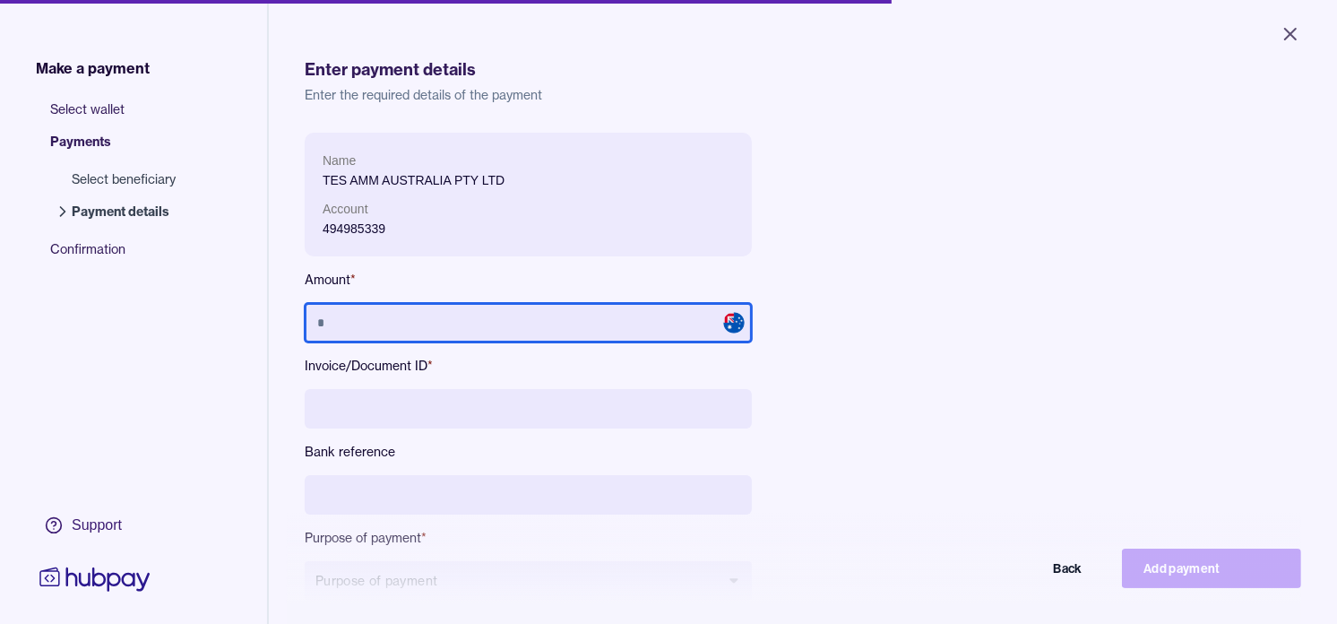
click at [506, 318] on input "text" at bounding box center [528, 322] width 447 height 39
type input "*******"
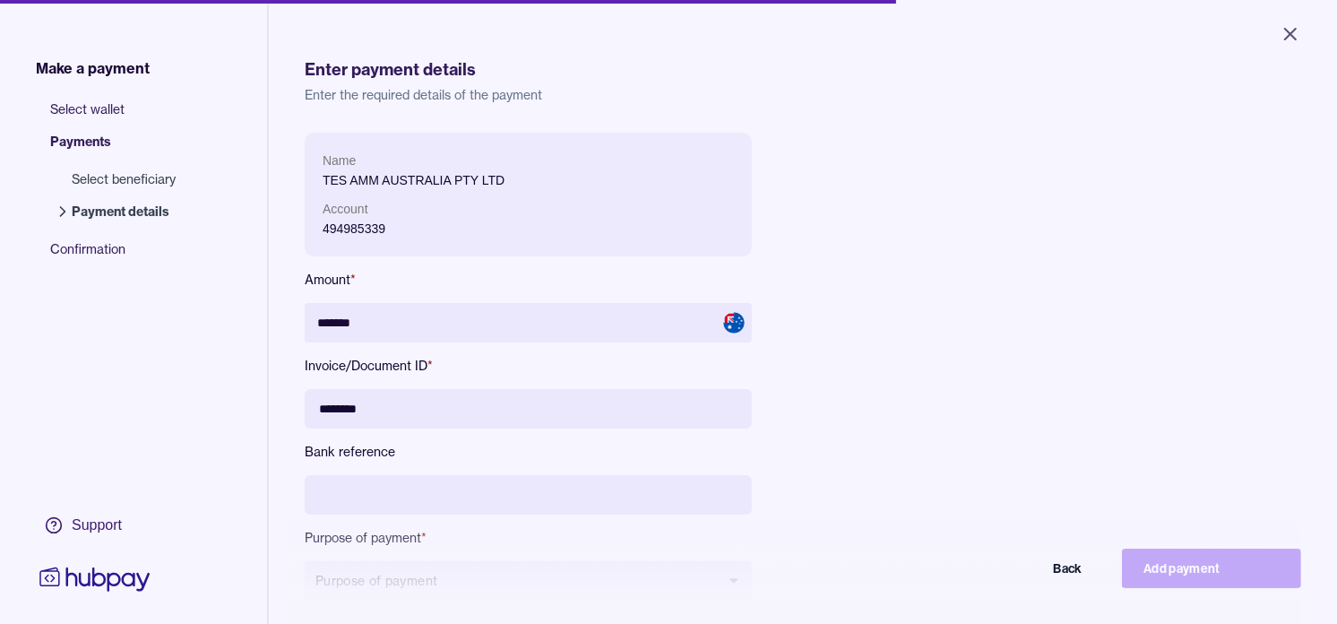
type input "********"
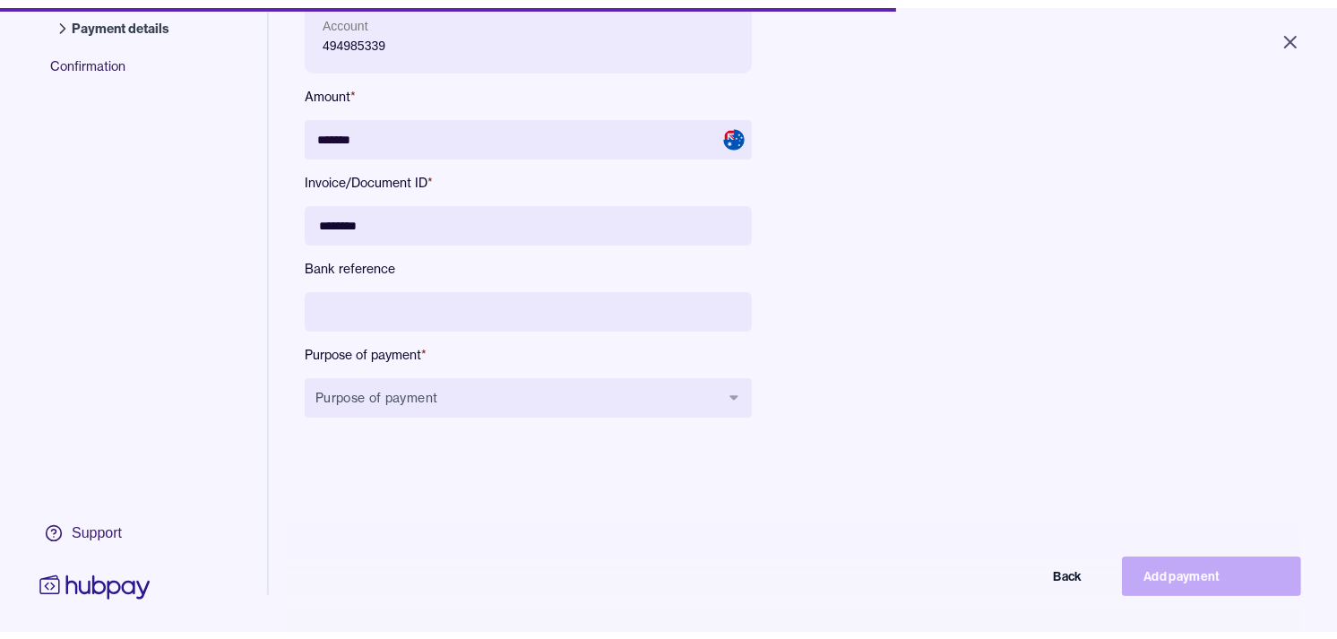
scroll to position [199, 0]
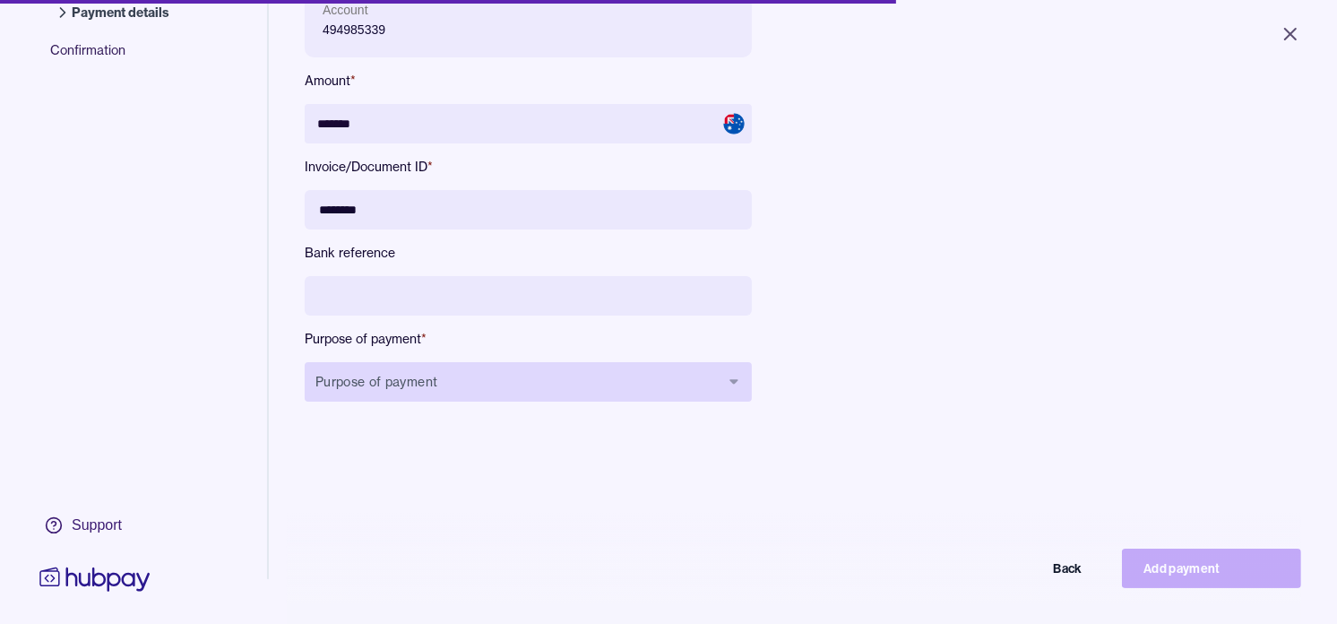
click at [568, 392] on button "Purpose of payment" at bounding box center [528, 381] width 447 height 39
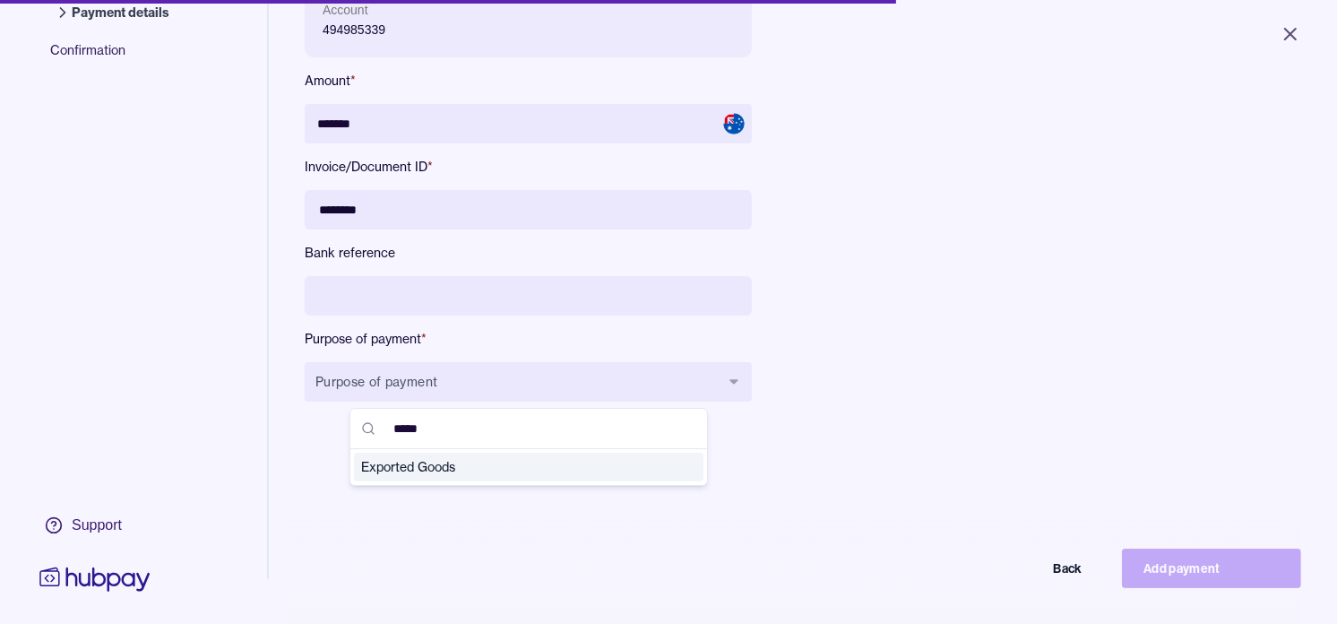
type input "*****"
click at [538, 472] on span "Exported Goods" at bounding box center [518, 467] width 314 height 18
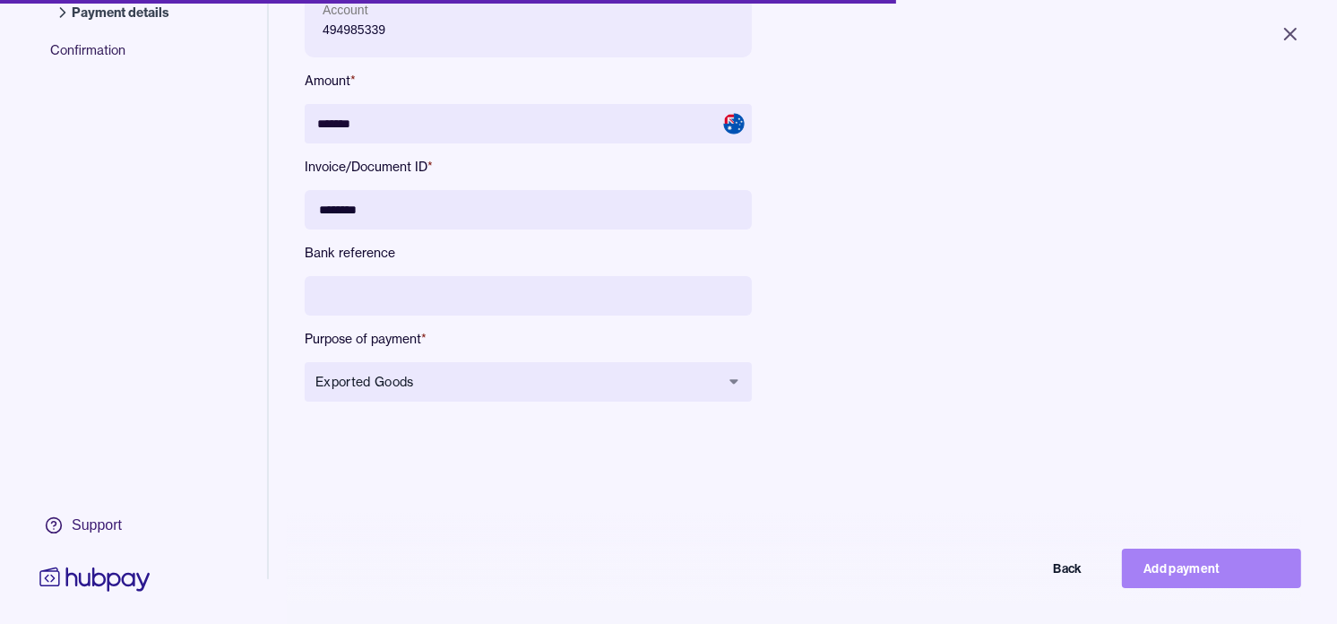
click at [1194, 575] on button "Add payment" at bounding box center [1211, 567] width 179 height 39
type input "******"
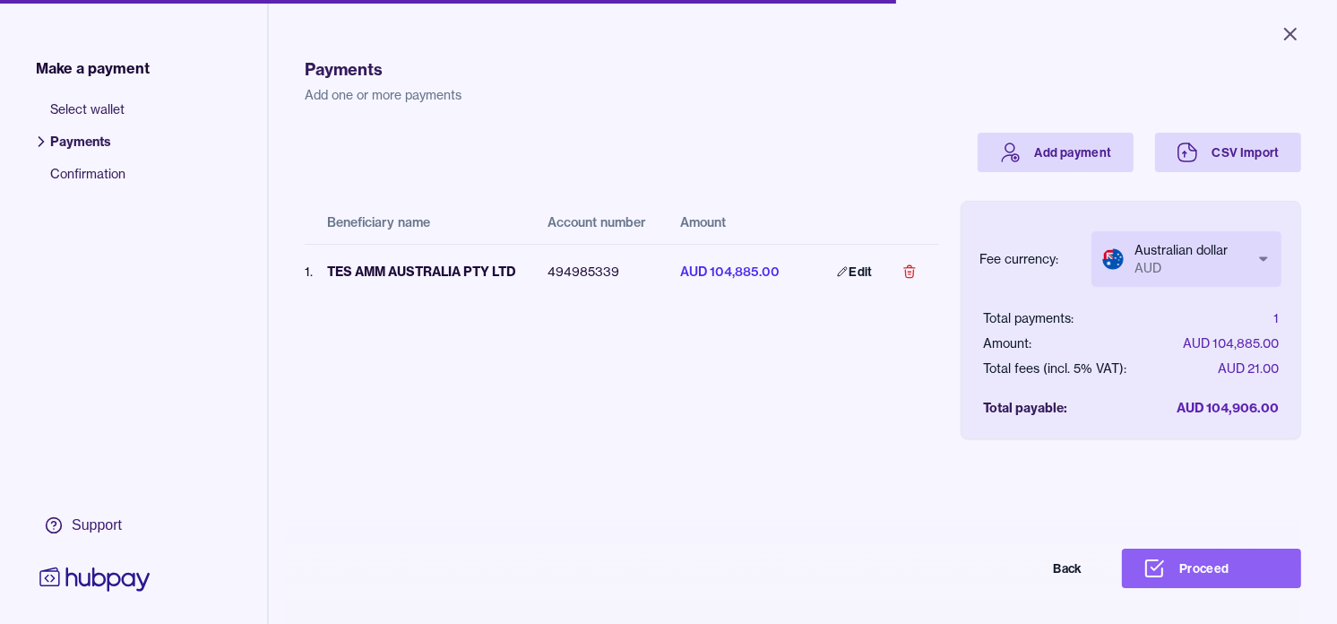
click at [1247, 578] on button "Proceed" at bounding box center [1211, 567] width 179 height 39
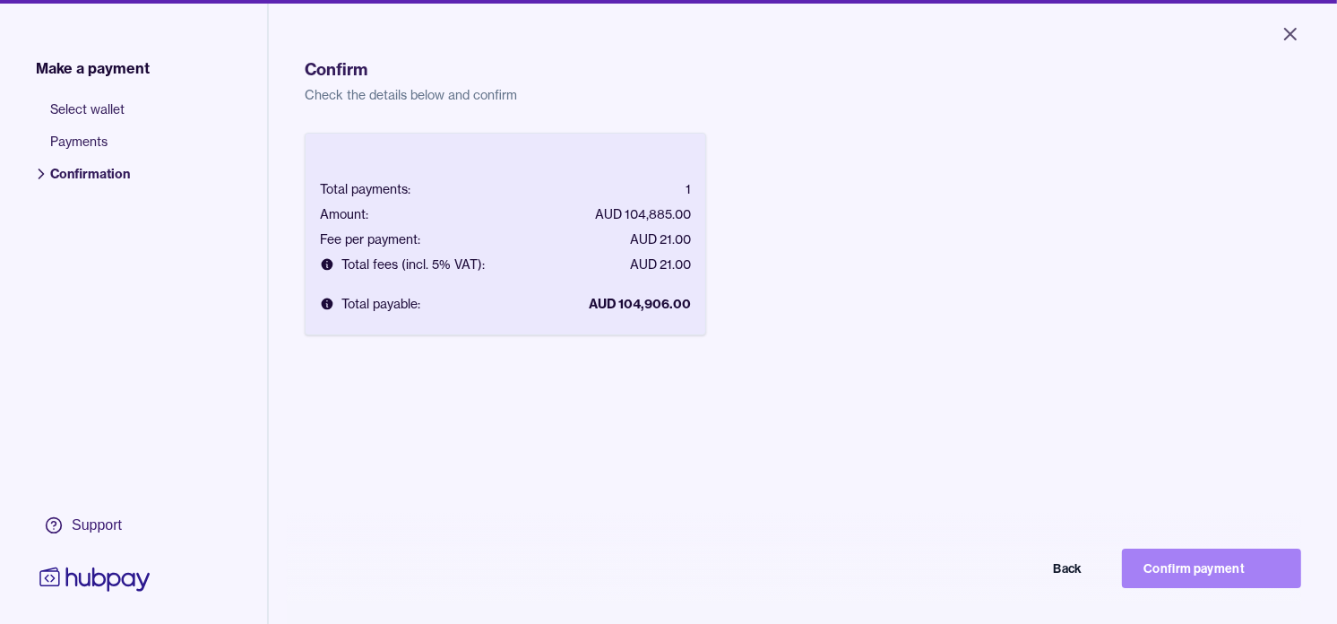
click at [1198, 574] on button "Confirm payment" at bounding box center [1211, 567] width 179 height 39
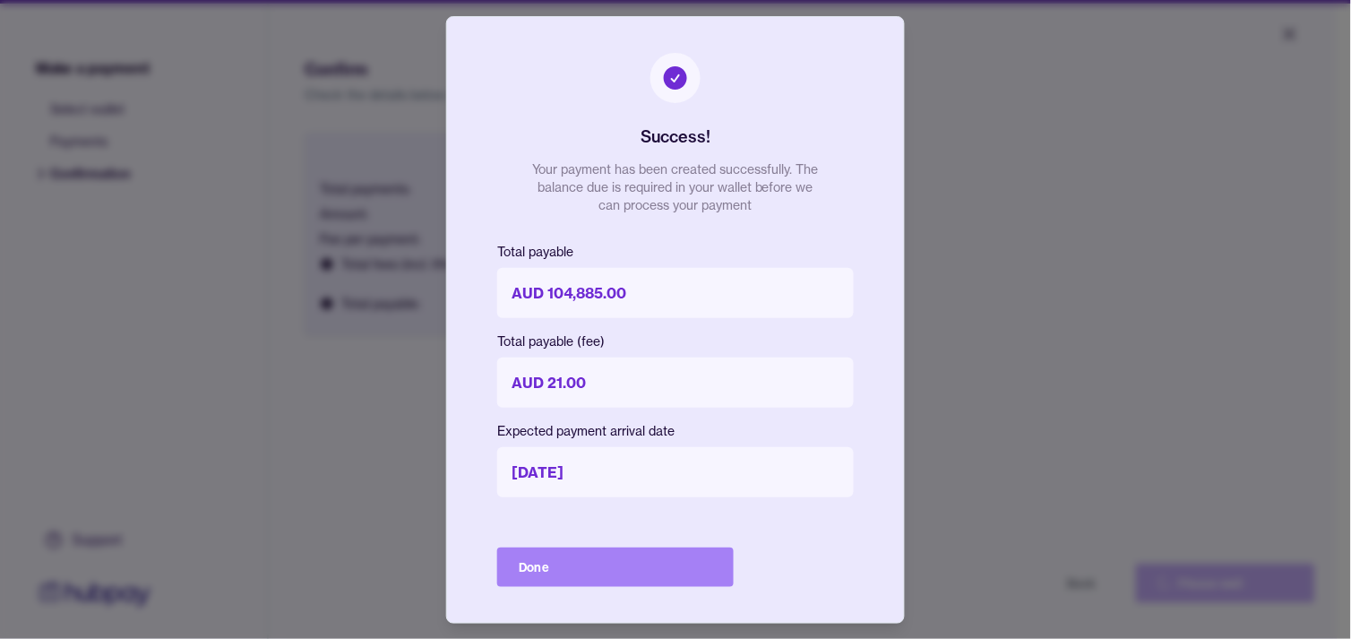
click at [665, 557] on button "Done" at bounding box center [615, 566] width 237 height 39
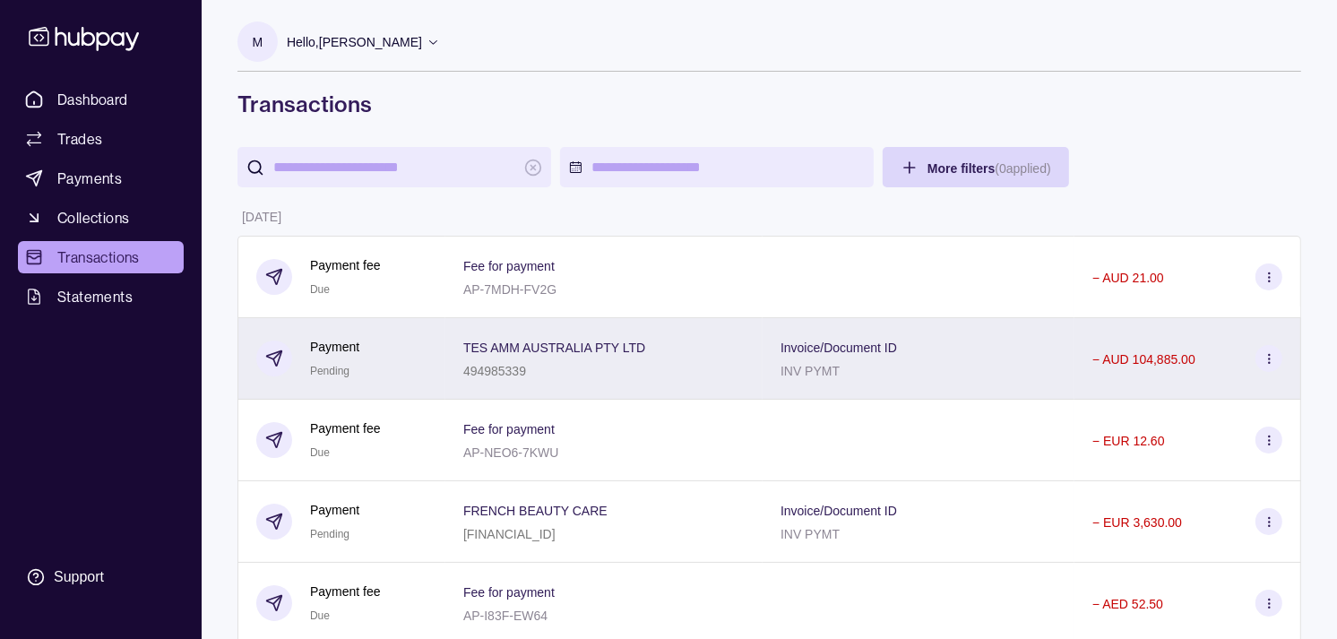
click at [401, 351] on div "Payment Pending" at bounding box center [341, 359] width 171 height 44
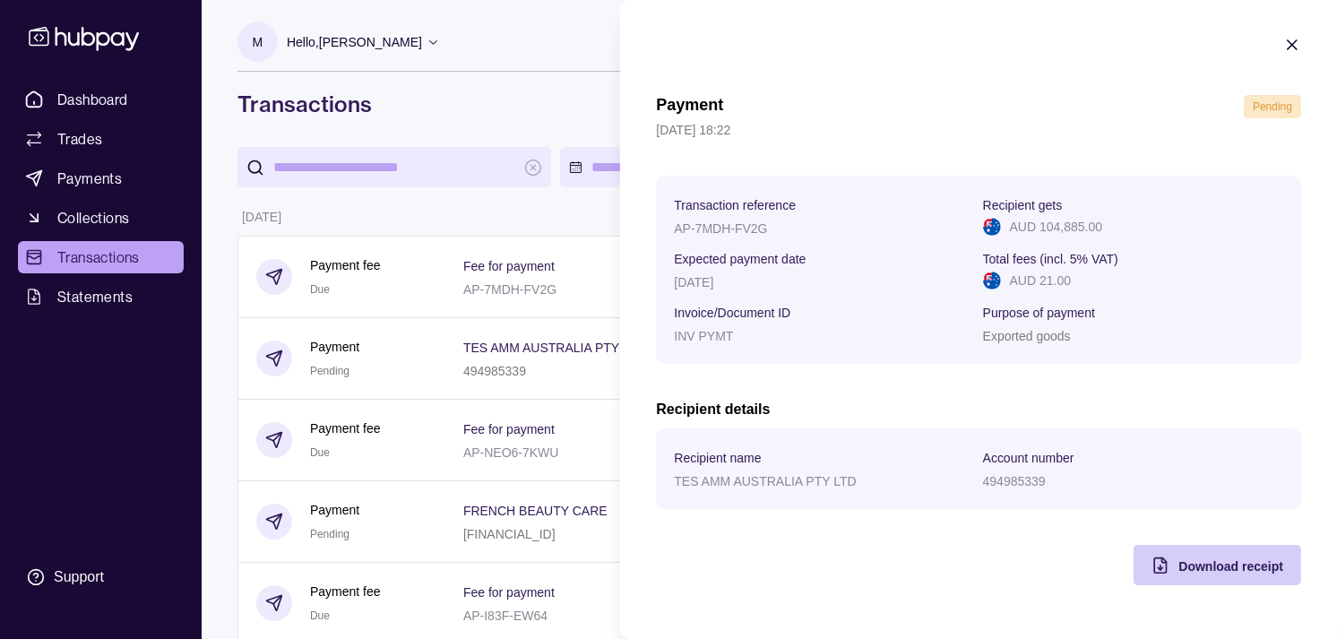
click at [1195, 561] on span "Download receipt" at bounding box center [1230, 566] width 105 height 14
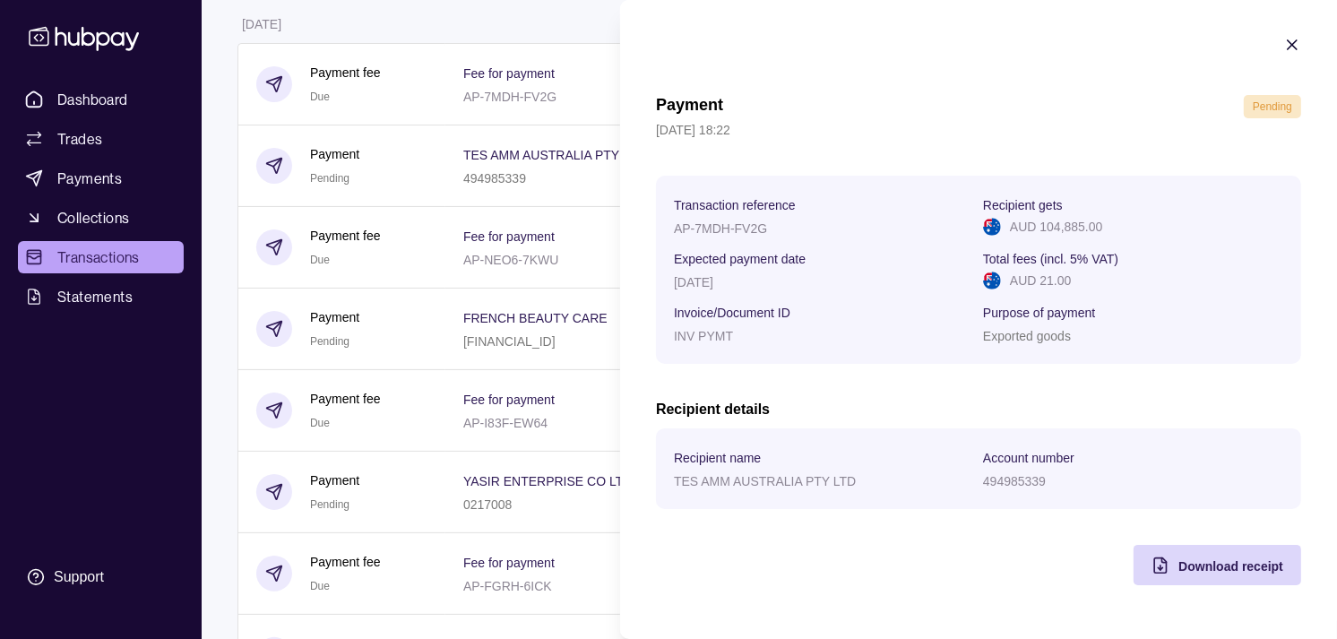
scroll to position [199, 0]
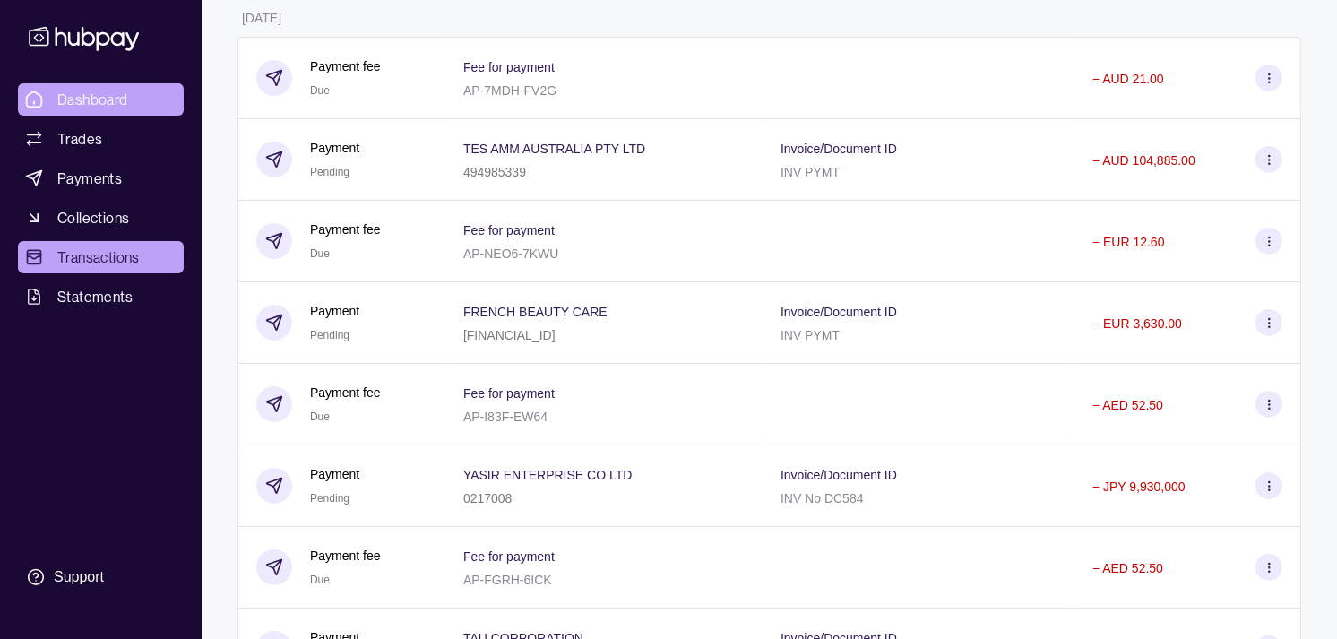
click at [126, 83] on link "Dashboard" at bounding box center [101, 99] width 166 height 32
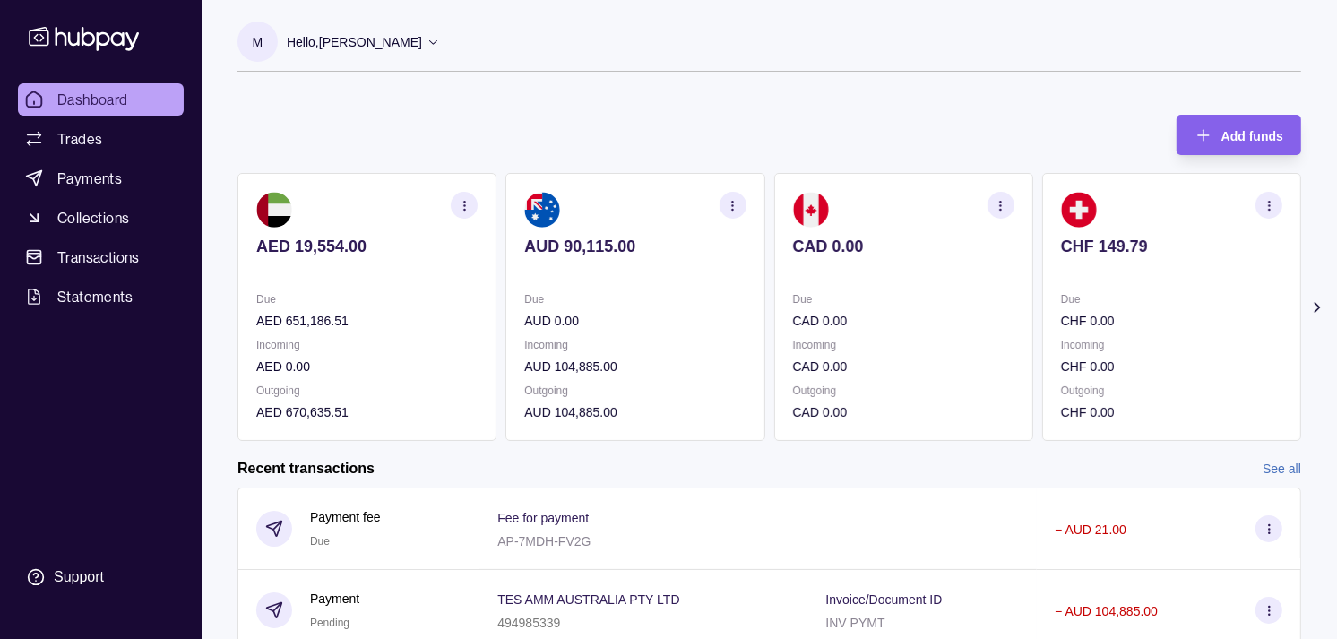
click at [830, 298] on p "Due" at bounding box center [903, 299] width 221 height 20
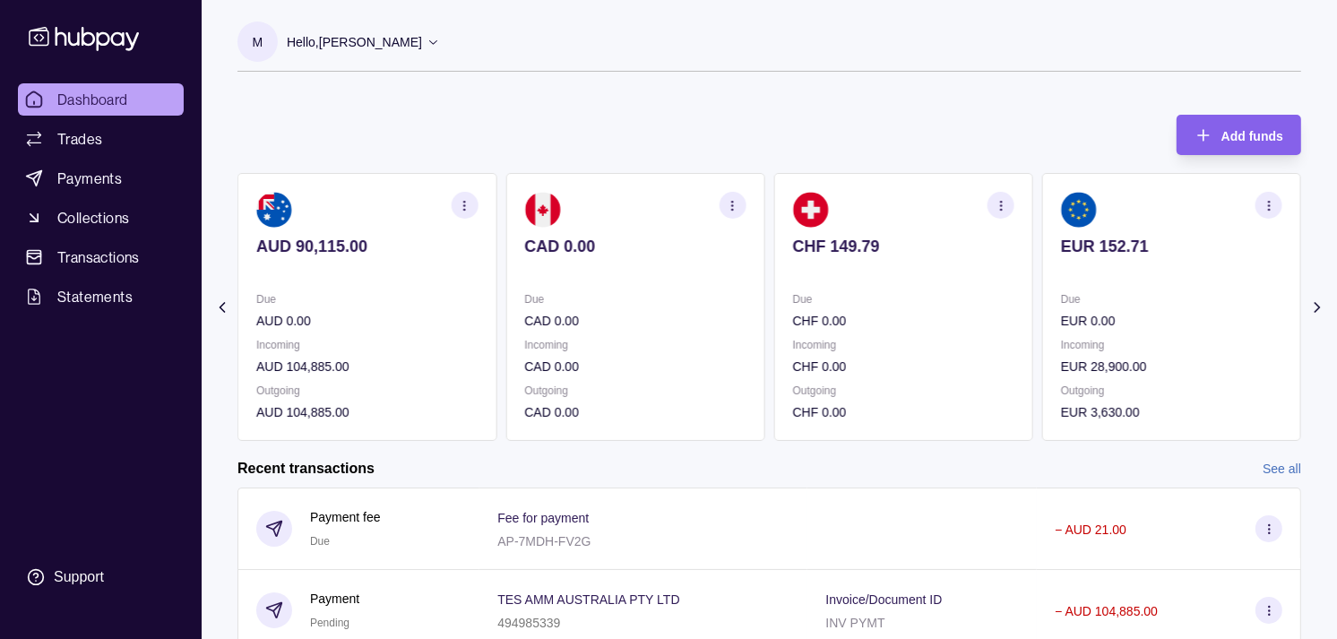
click at [884, 293] on p "Due" at bounding box center [903, 299] width 221 height 20
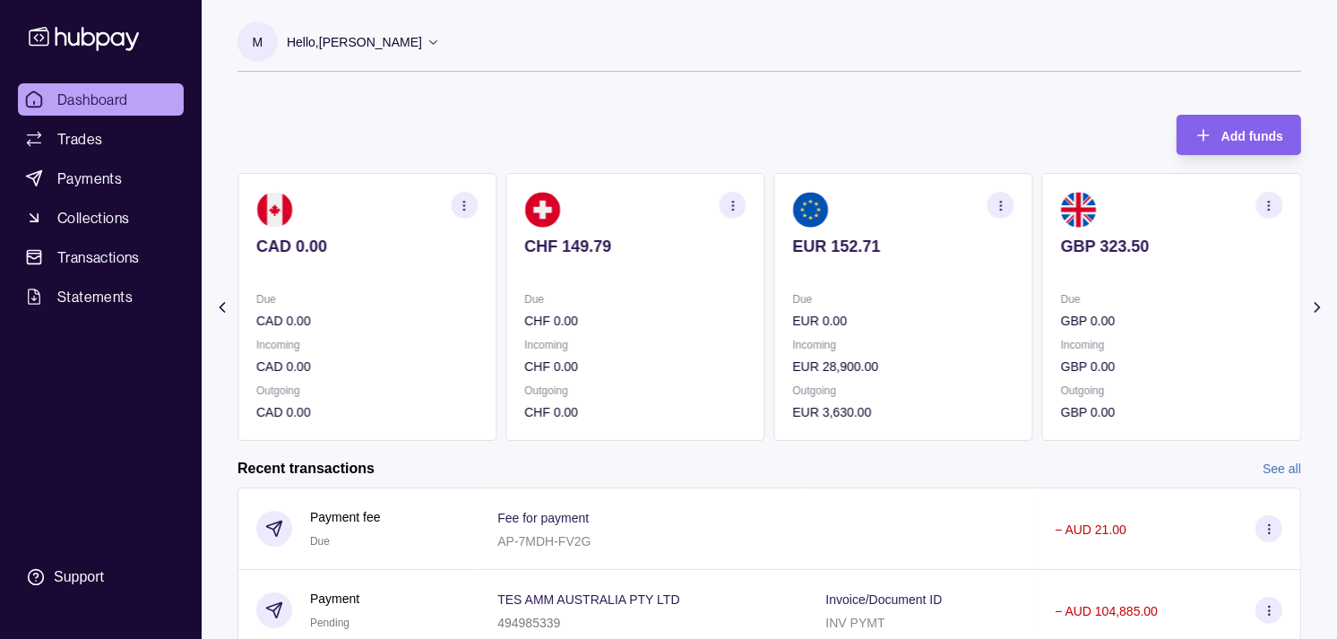
click at [908, 291] on p "Due" at bounding box center [903, 299] width 221 height 20
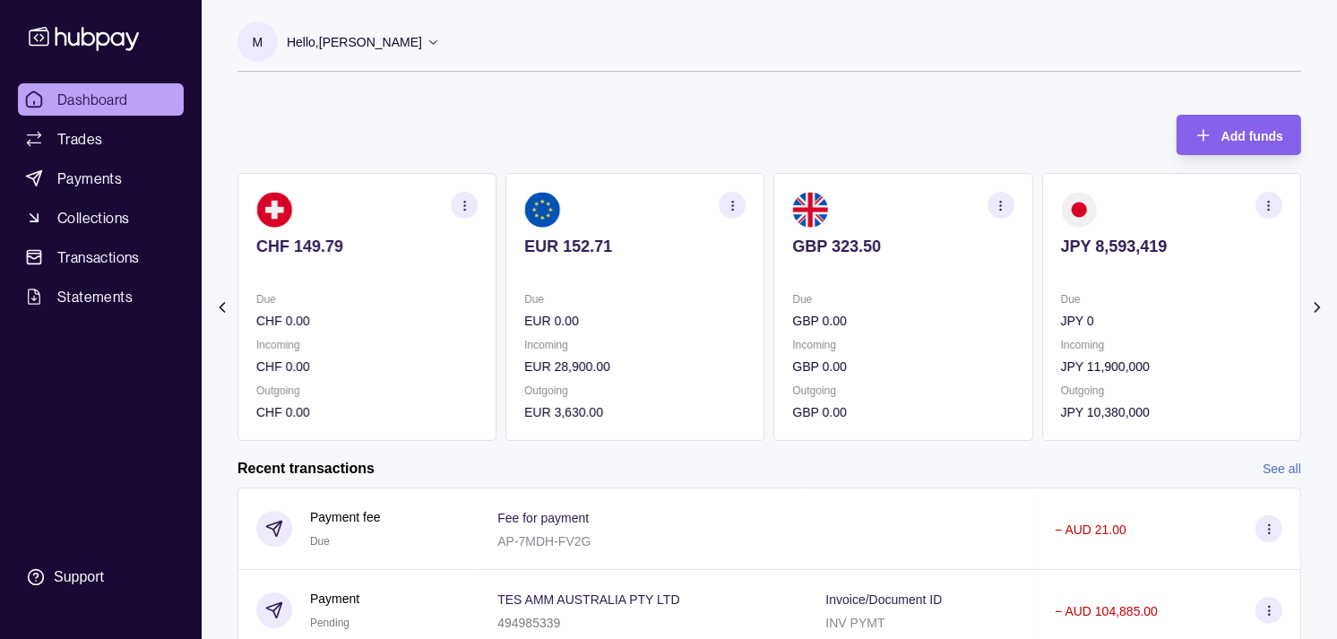
click at [735, 326] on p "EUR 0.00" at bounding box center [634, 321] width 221 height 20
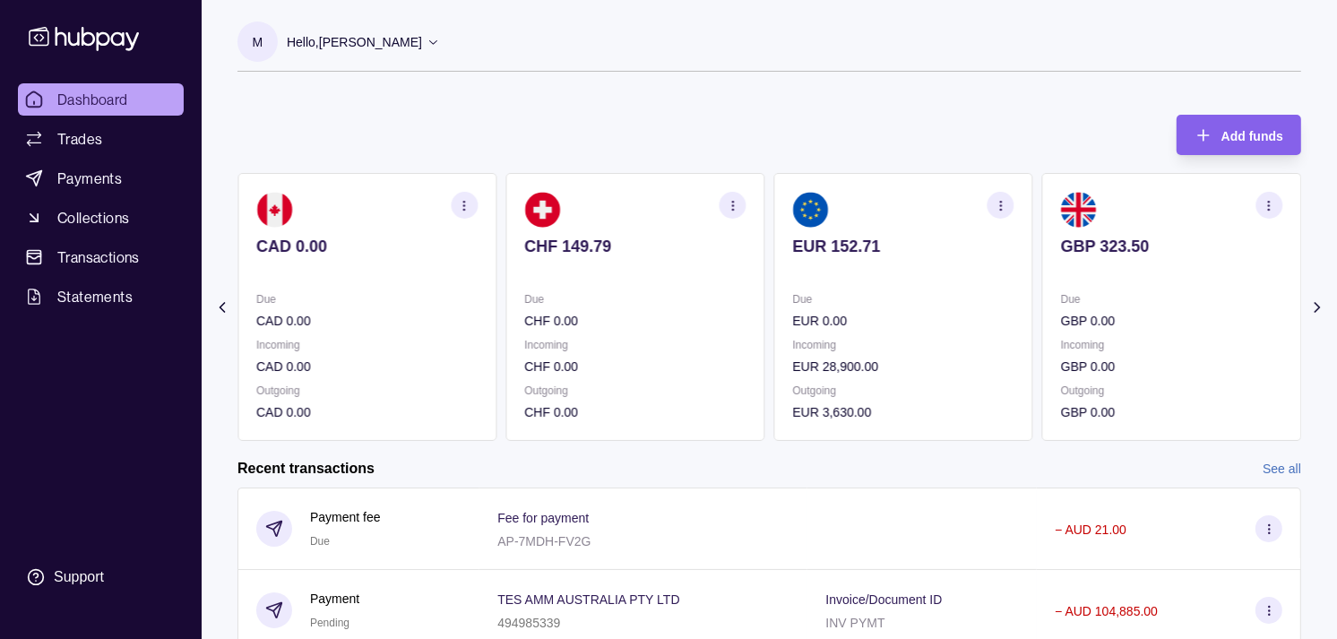
click at [654, 317] on p "CHF 0.00" at bounding box center [634, 321] width 221 height 20
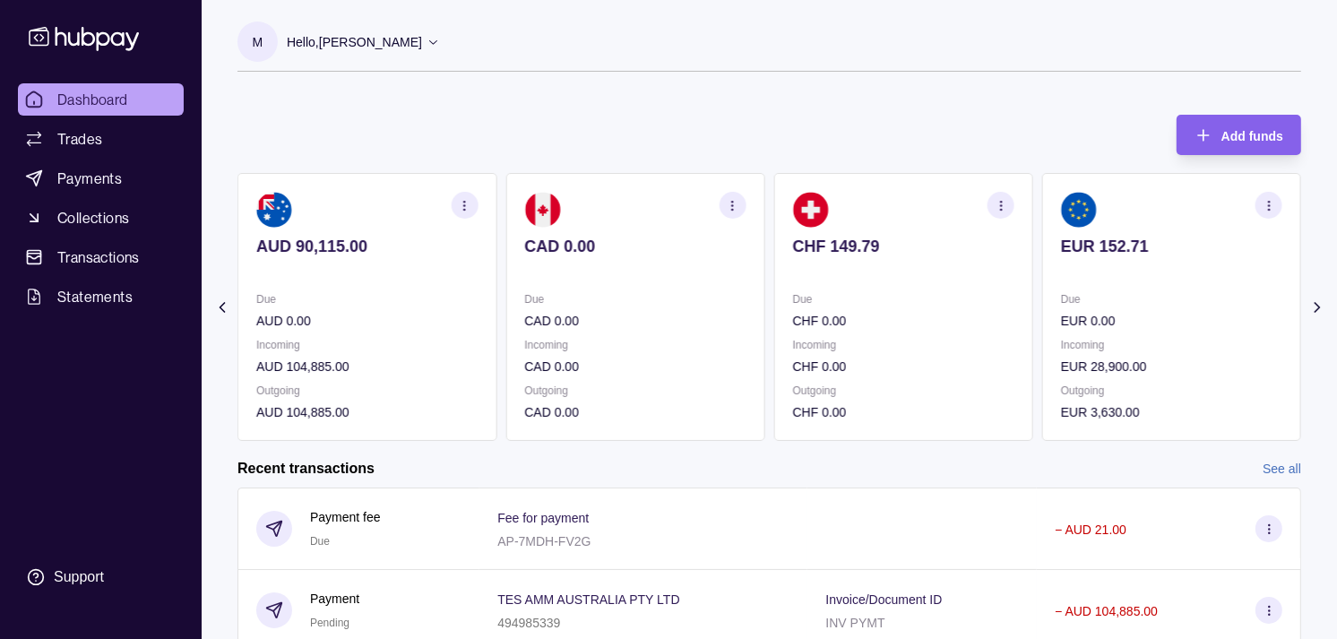
click at [590, 314] on p "CAD 0.00" at bounding box center [634, 321] width 221 height 20
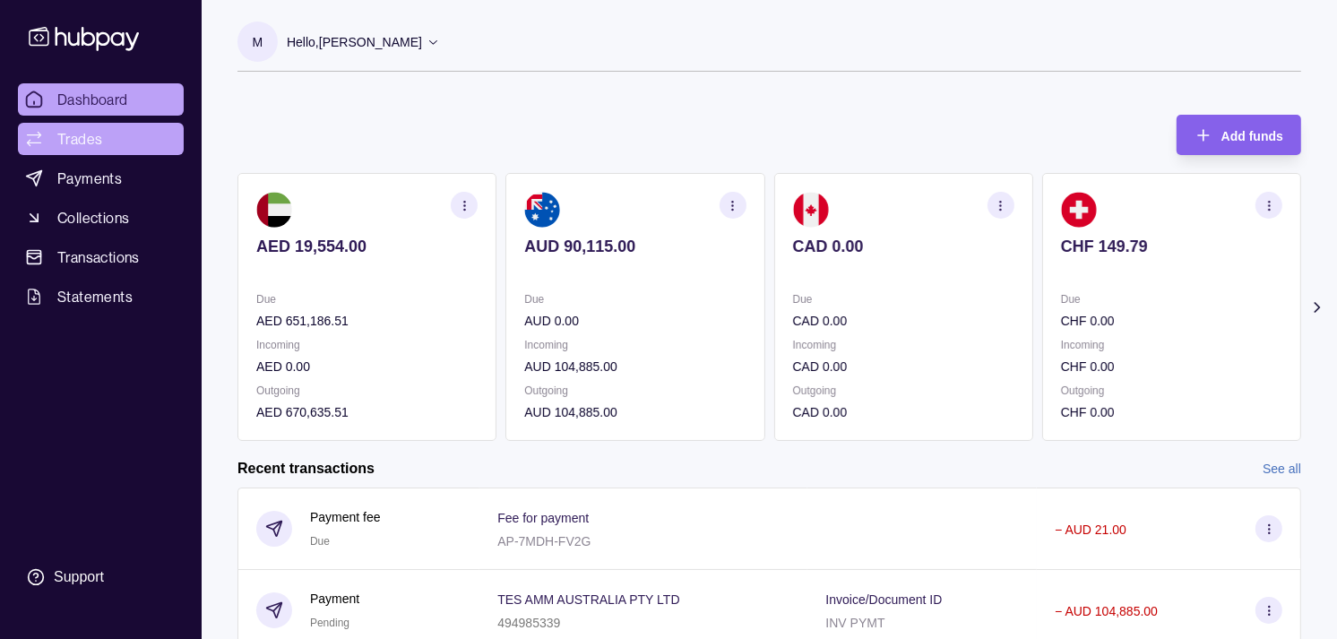
click at [92, 126] on link "Trades" at bounding box center [101, 139] width 166 height 32
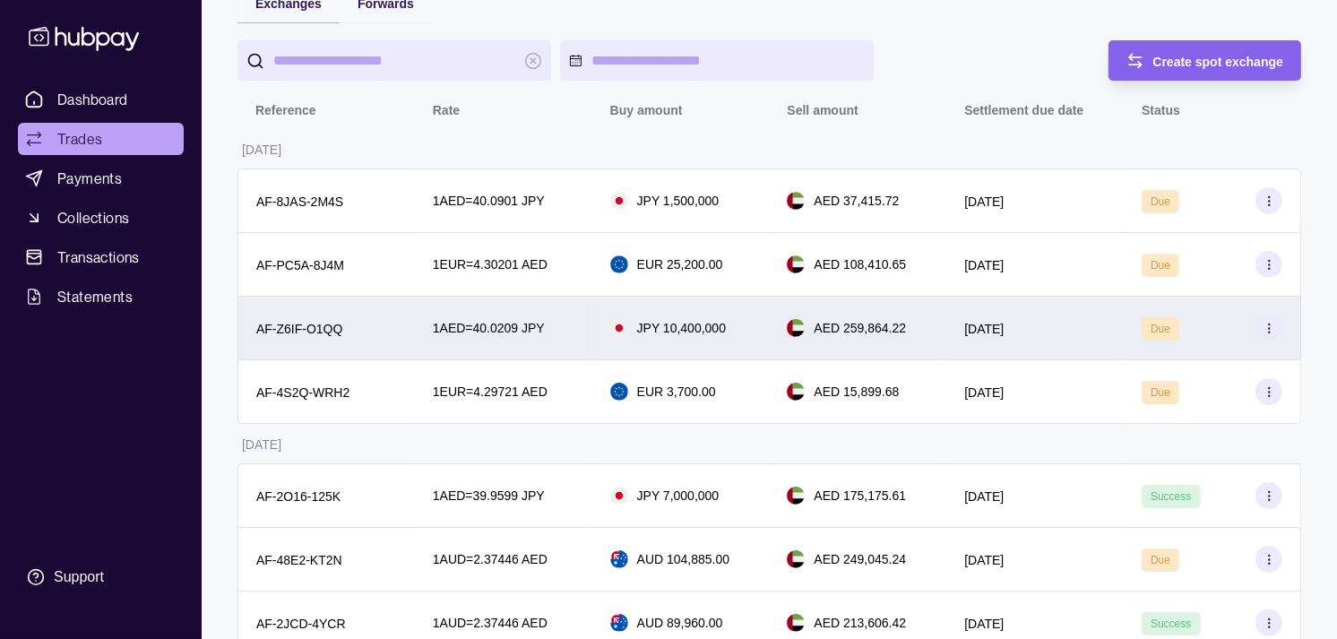
scroll to position [199, 0]
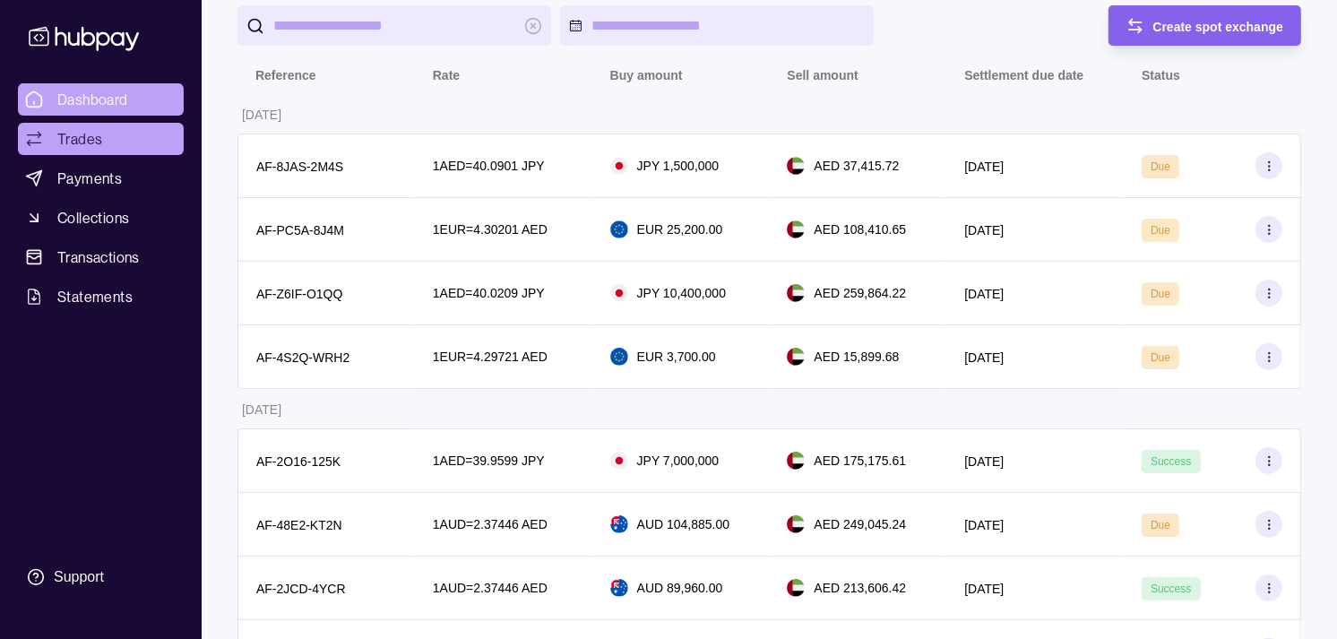
click at [130, 102] on link "Dashboard" at bounding box center [101, 99] width 166 height 32
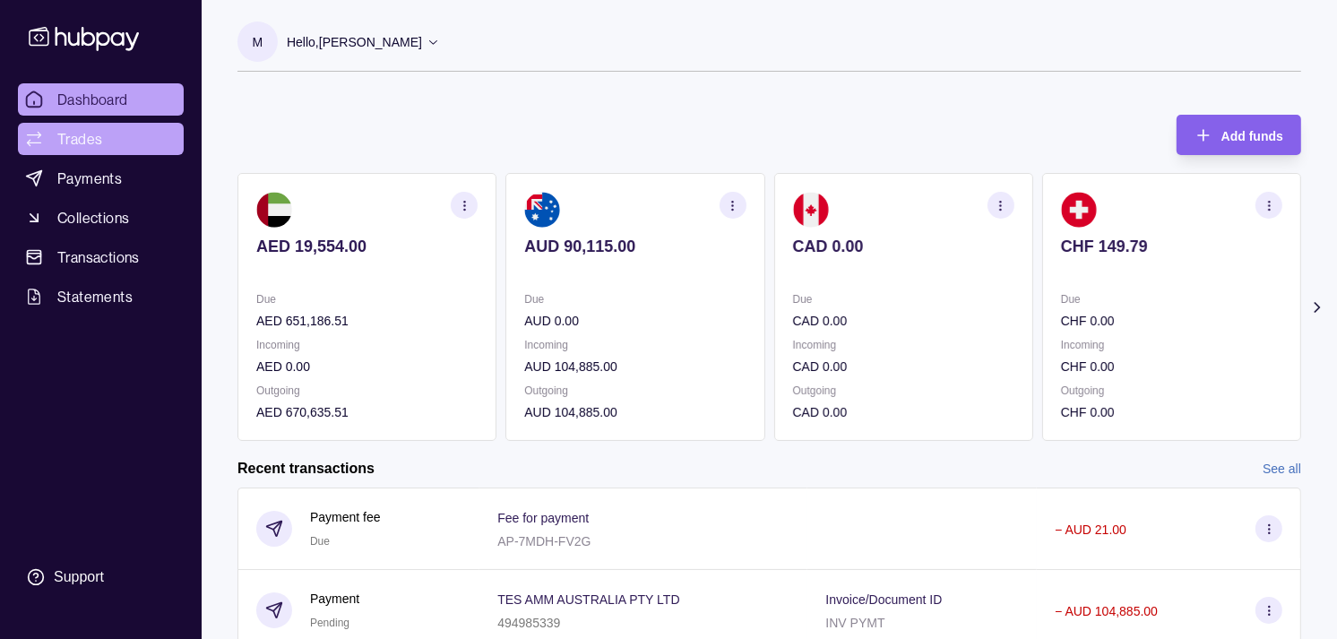
click at [94, 140] on span "Trades" at bounding box center [79, 139] width 45 height 22
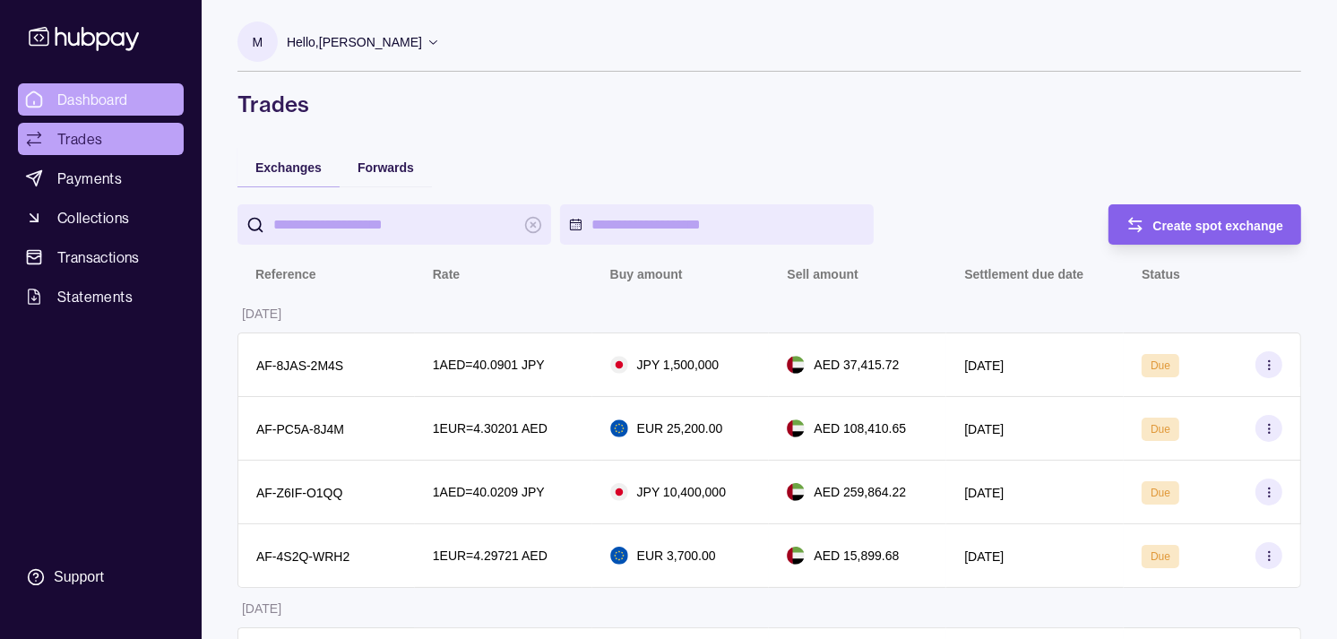
click at [115, 100] on span "Dashboard" at bounding box center [92, 100] width 71 height 22
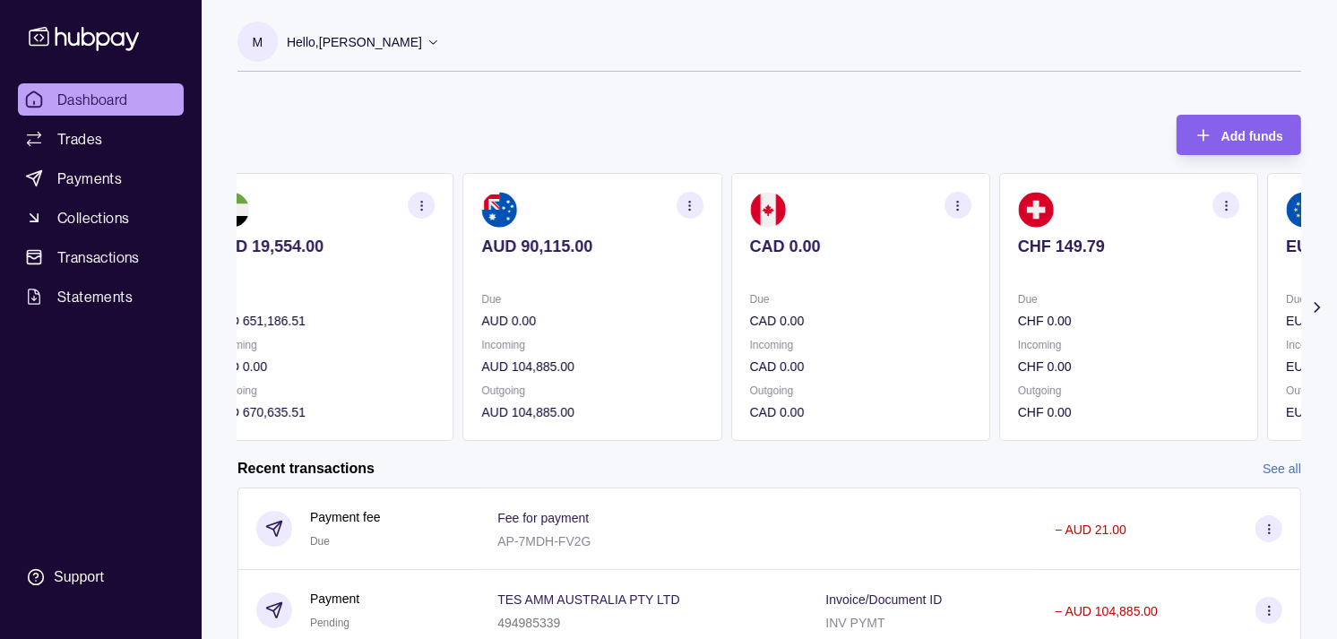
click at [686, 294] on section "AUD 90,115.00 Due AUD 0.00 Incoming AUD 104,885.00 Outgoing AUD 104,885.00" at bounding box center [591, 307] width 259 height 268
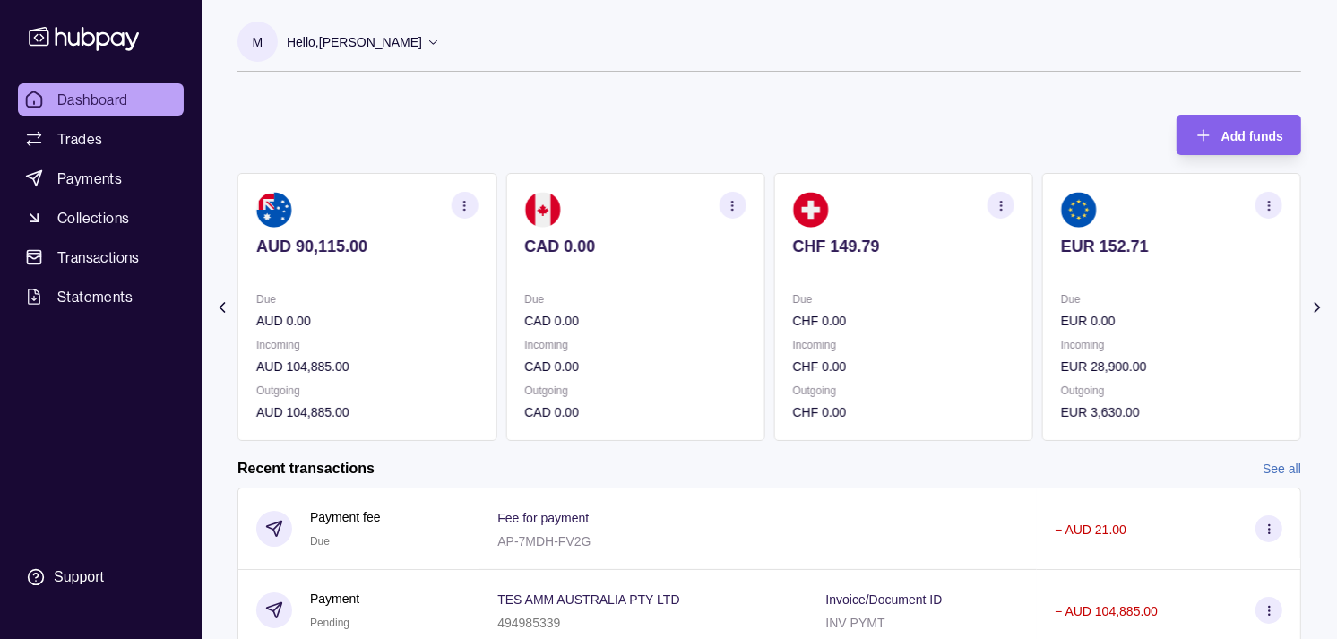
click at [706, 290] on section "CAD 0.00 Due CAD 0.00 Incoming CAD 0.00 Outgoing CAD 0.00" at bounding box center [634, 307] width 259 height 268
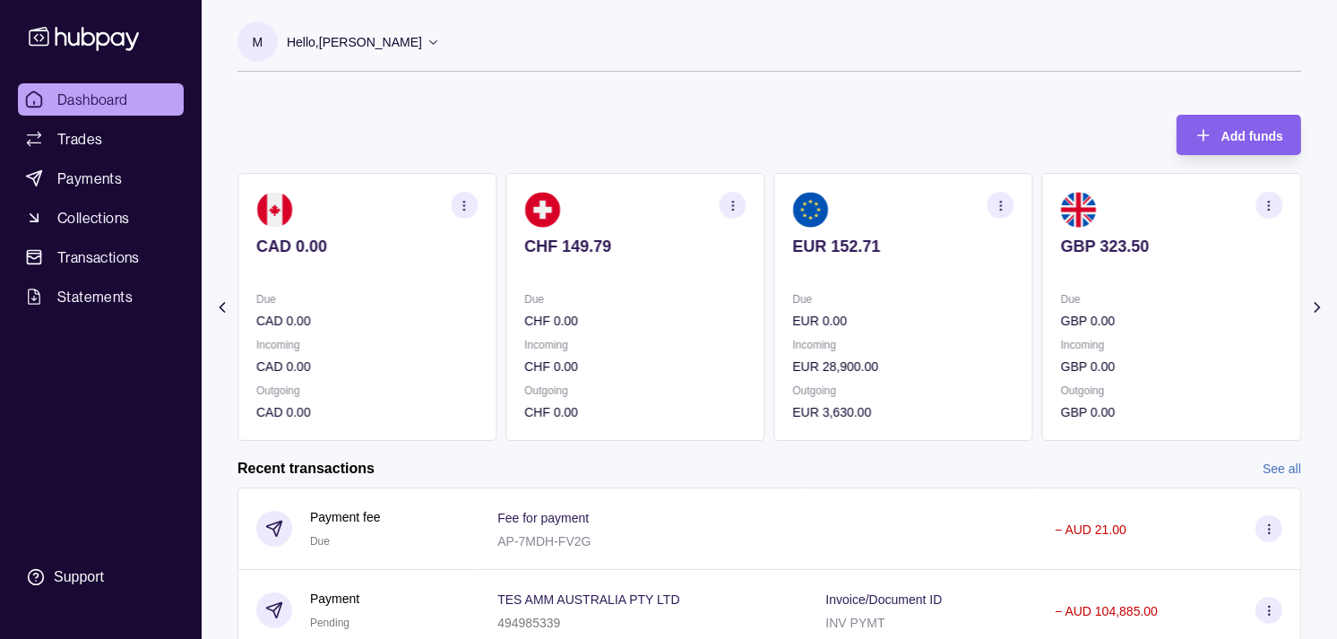
click at [693, 280] on section "CHF 149.79 Due CHF 0.00 Incoming CHF 0.00 Outgoing CHF 0.00" at bounding box center [634, 307] width 259 height 268
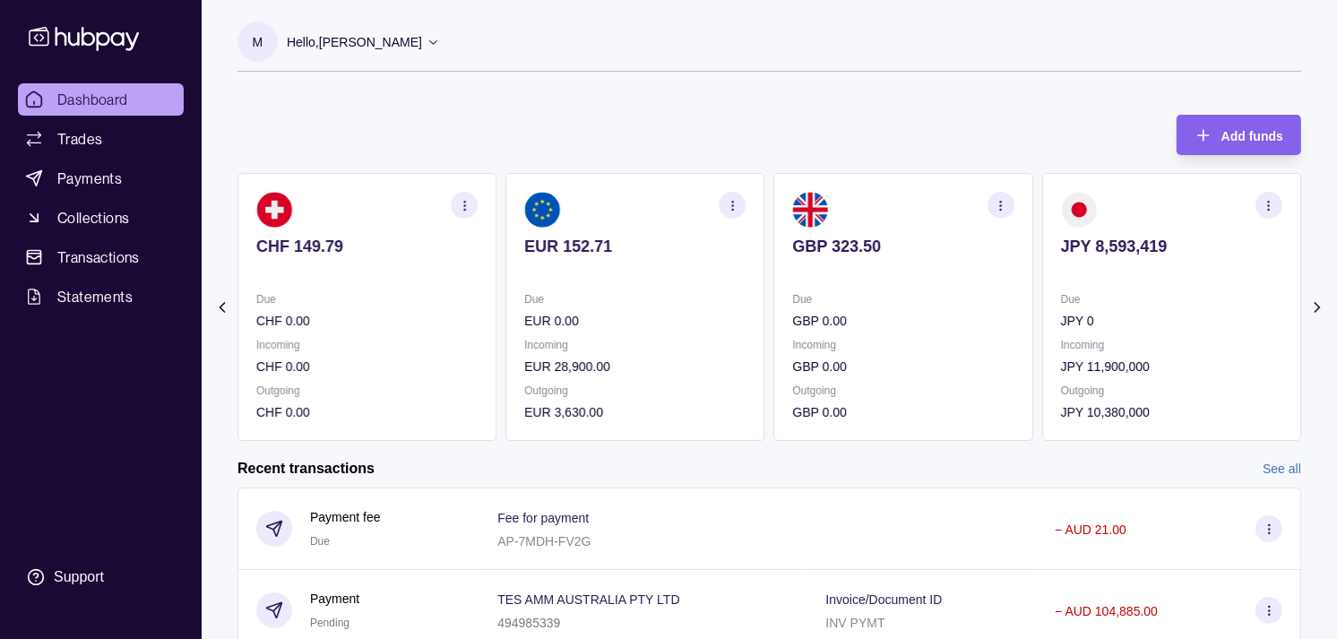
click at [700, 285] on section "EUR 152.71 Due EUR 0.00 Incoming EUR 28,900.00 Outgoing EUR 3,630.00" at bounding box center [634, 307] width 259 height 268
